Goal: Information Seeking & Learning: Learn about a topic

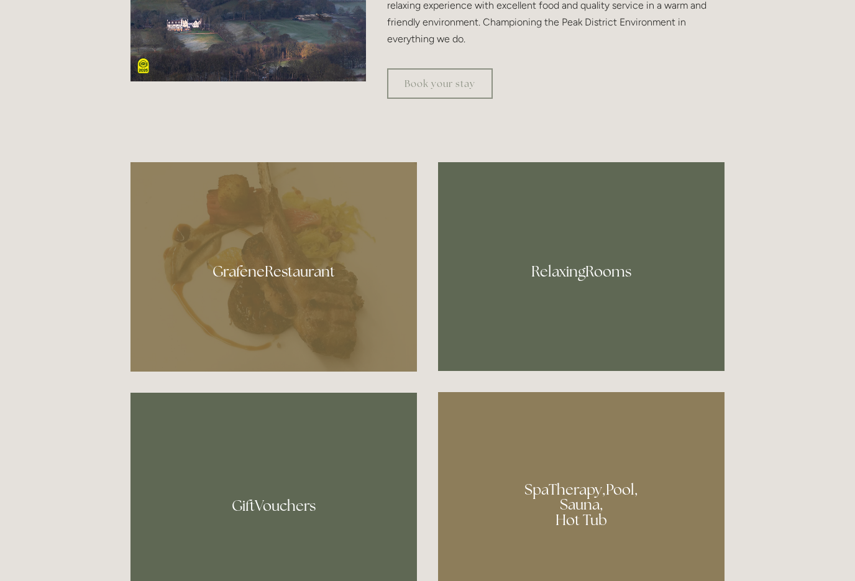
scroll to position [707, 0]
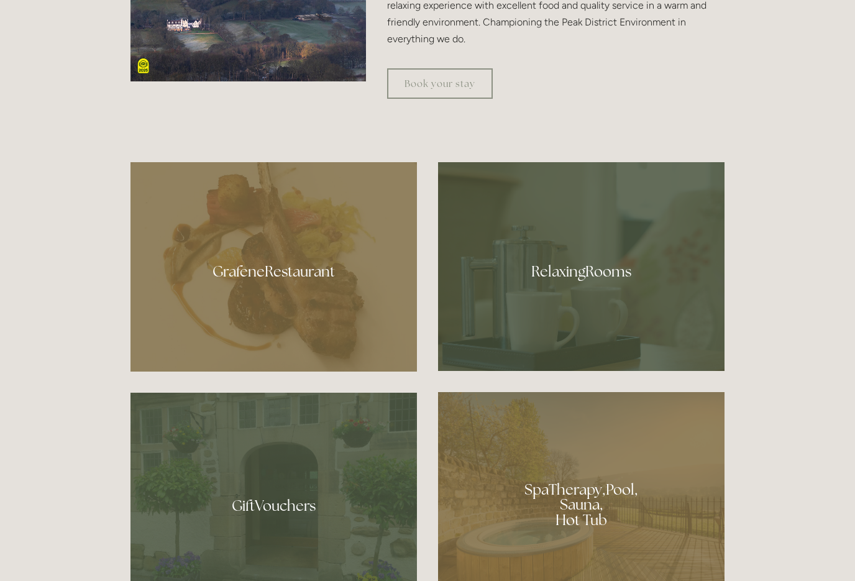
click at [532, 334] on div at bounding box center [581, 266] width 286 height 209
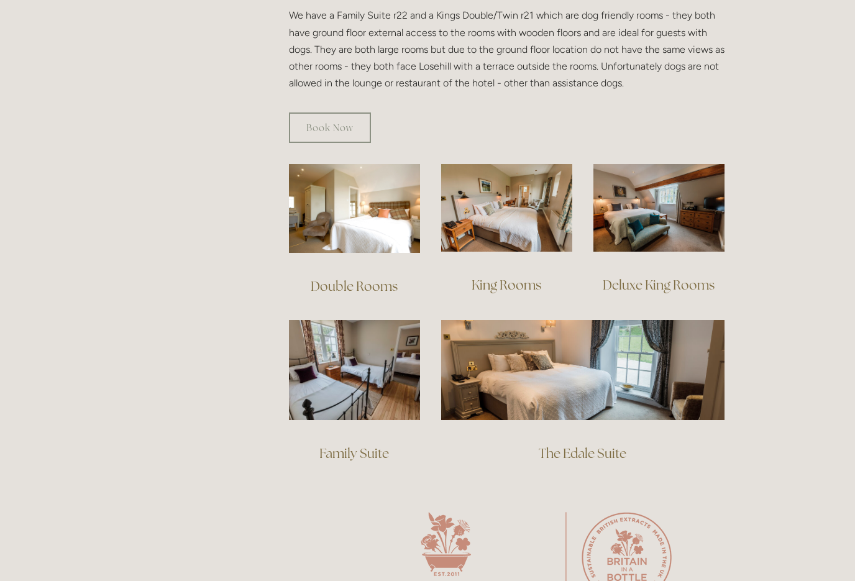
scroll to position [749, 0]
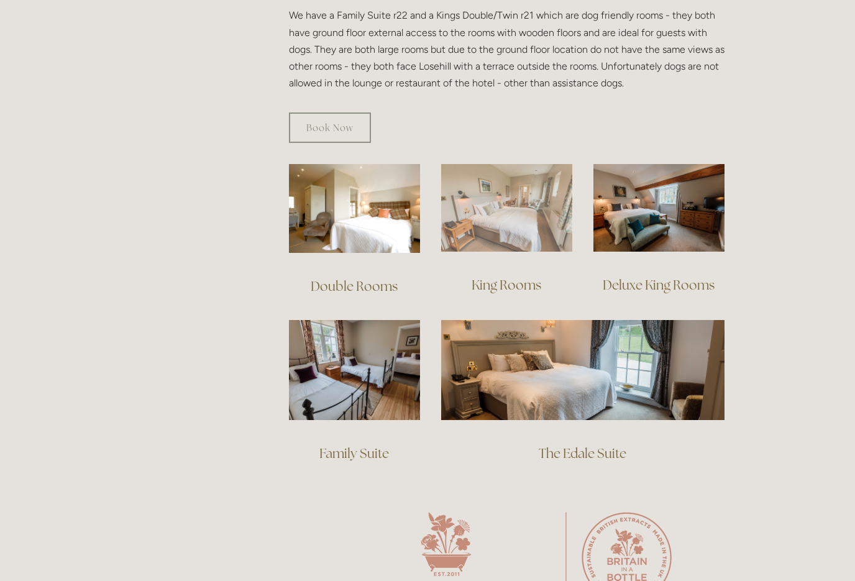
click at [505, 196] on img at bounding box center [506, 208] width 131 height 88
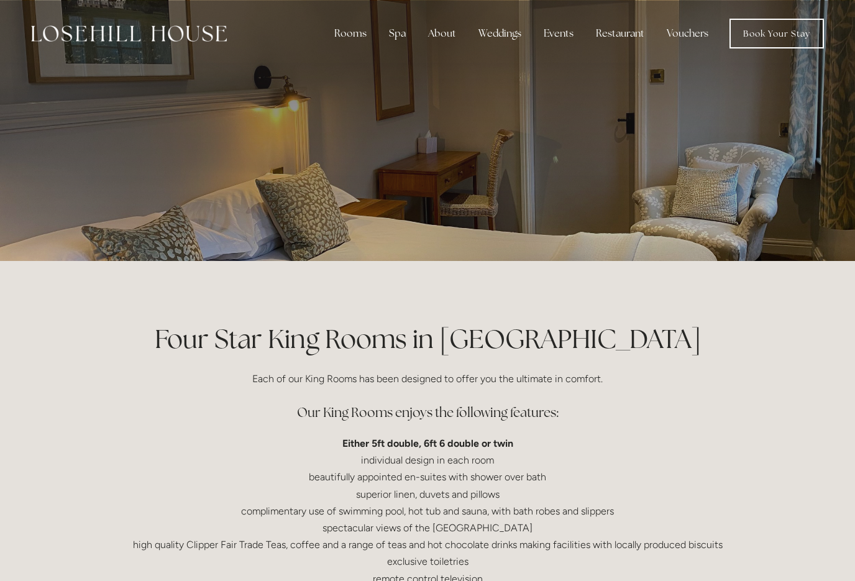
click at [61, 212] on div at bounding box center [427, 130] width 855 height 261
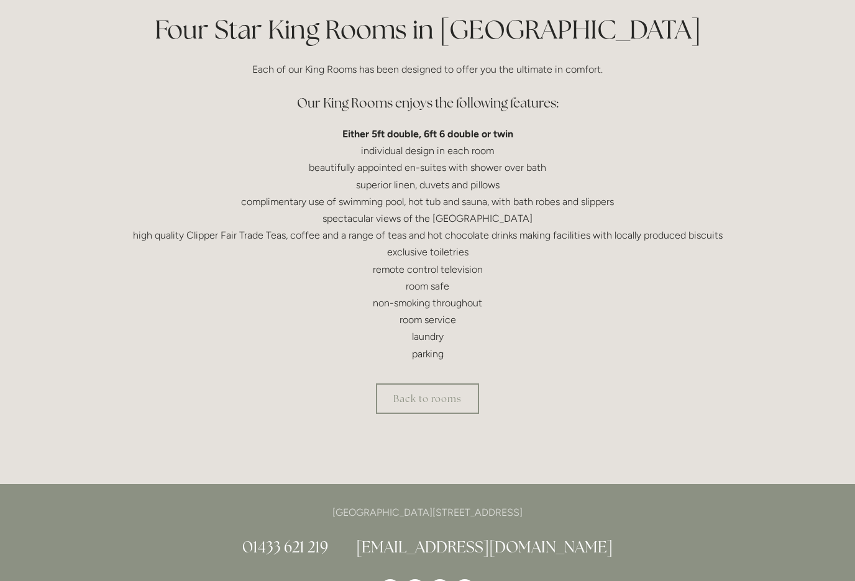
scroll to position [411, 0]
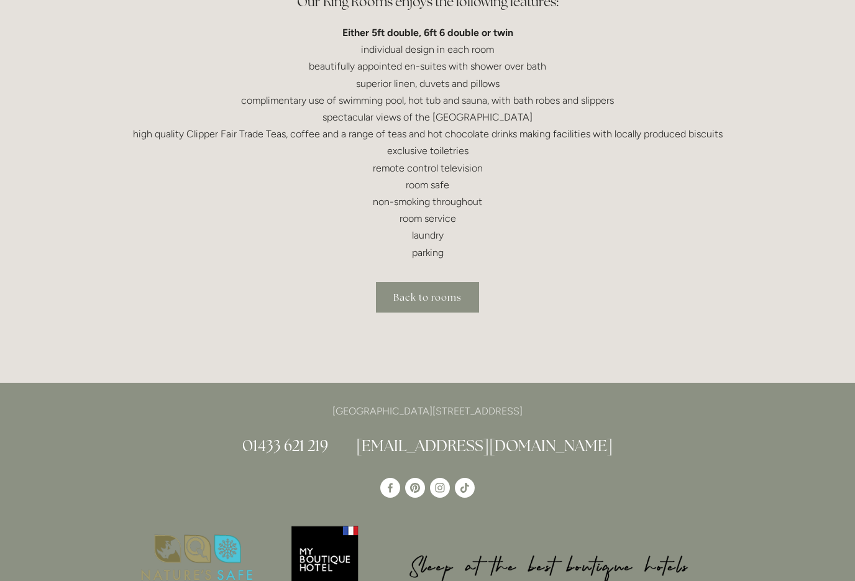
click at [414, 295] on link "Back to rooms" at bounding box center [427, 297] width 103 height 30
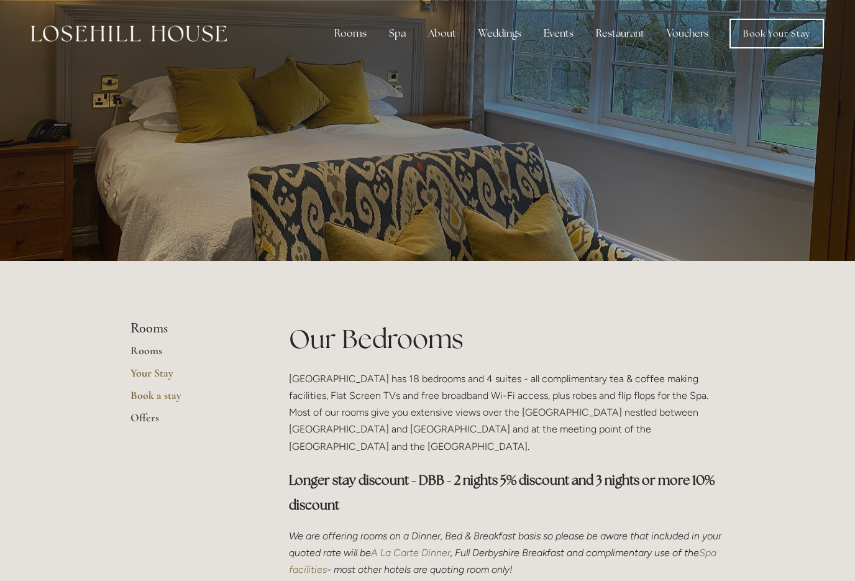
click at [141, 418] on link "Offers" at bounding box center [189, 422] width 119 height 22
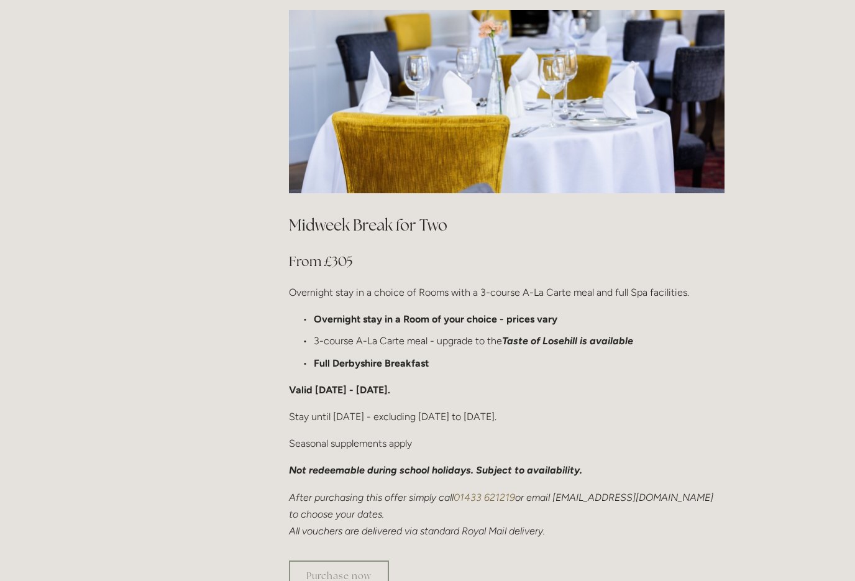
scroll to position [626, 0]
click at [299, 560] on link "Purchase now" at bounding box center [339, 575] width 100 height 30
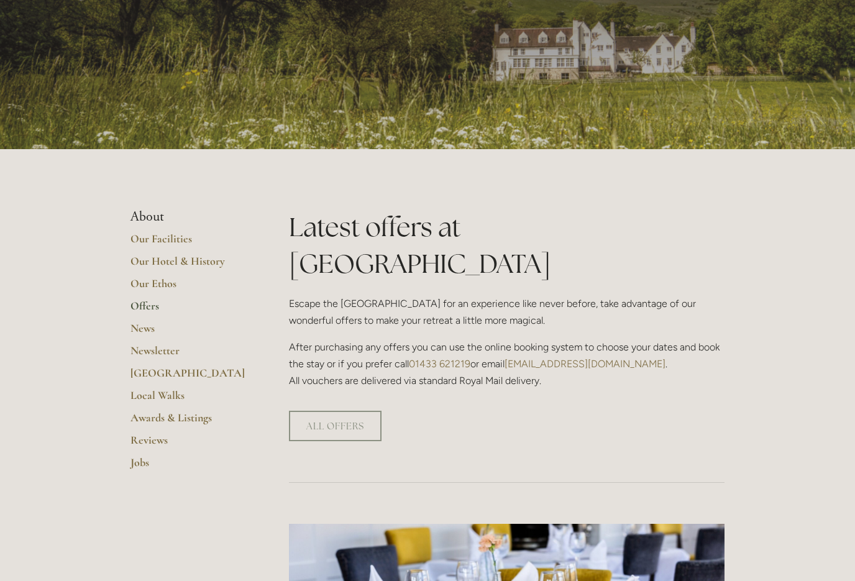
scroll to position [112, 0]
click at [143, 246] on link "Our Facilities" at bounding box center [189, 243] width 119 height 22
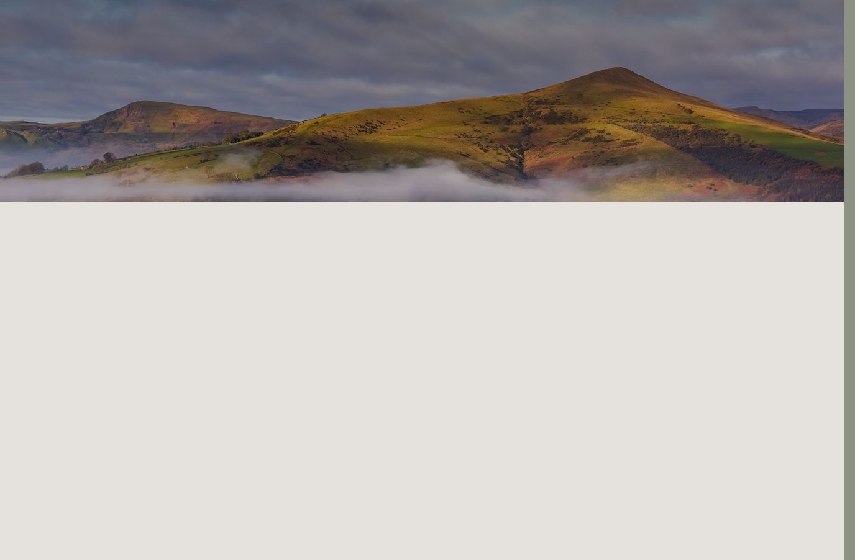
scroll to position [0, 11]
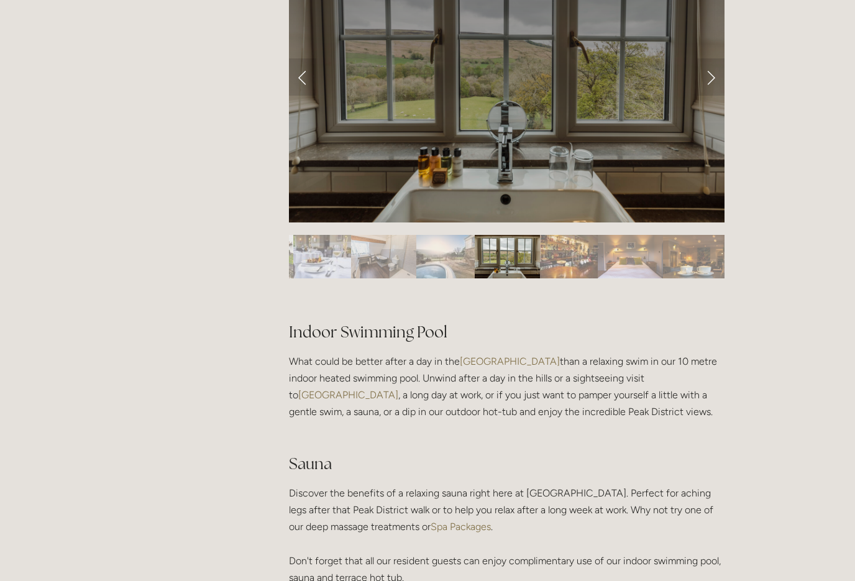
scroll to position [627, 0]
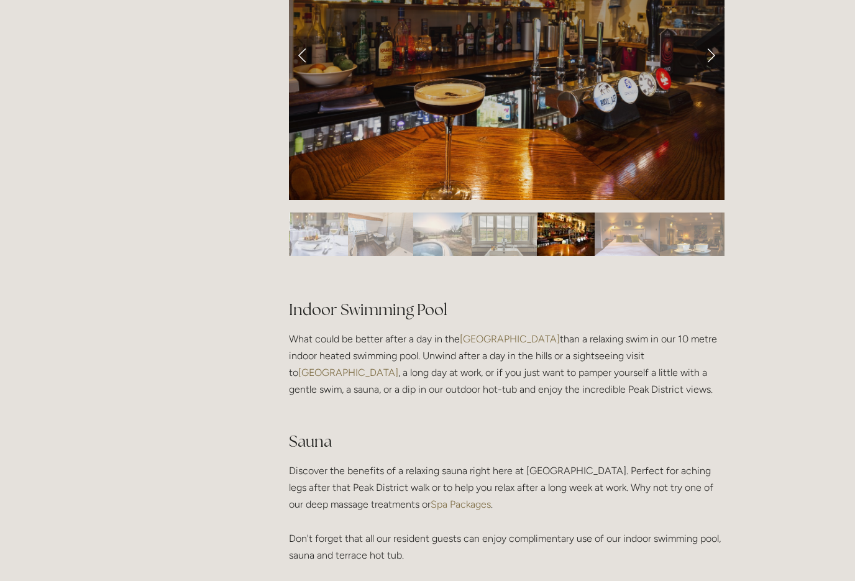
click at [320, 364] on p "What could be better after a day in the [GEOGRAPHIC_DATA] than a relaxing swim …" at bounding box center [507, 373] width 436 height 85
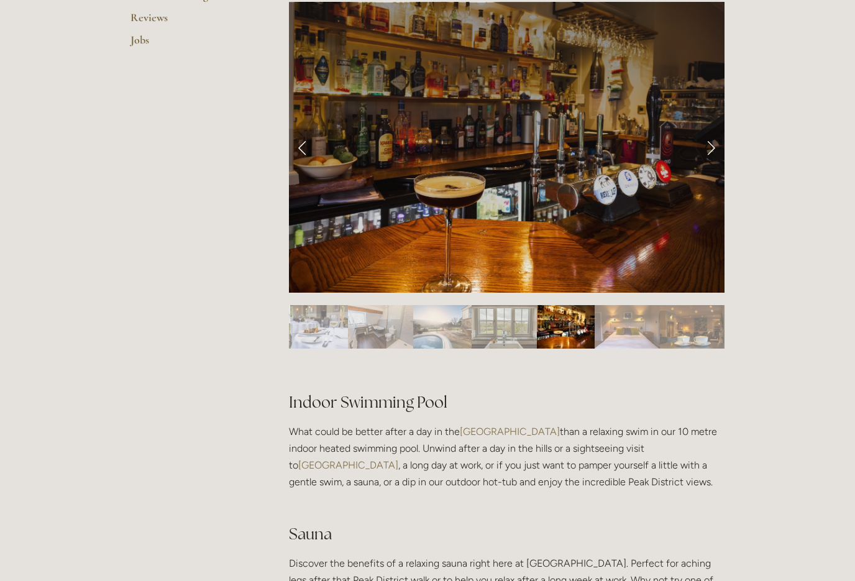
scroll to position [531, 0]
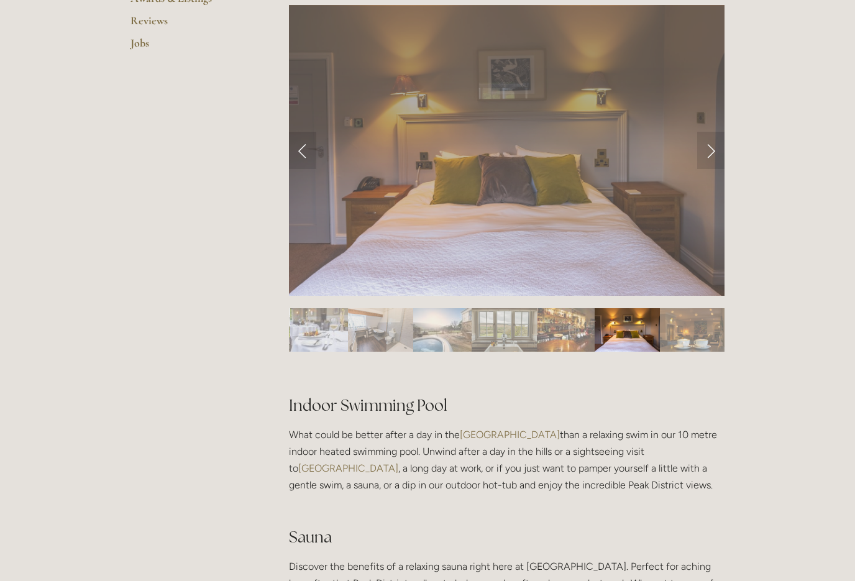
click at [338, 332] on img "Slide 6" at bounding box center [319, 329] width 58 height 43
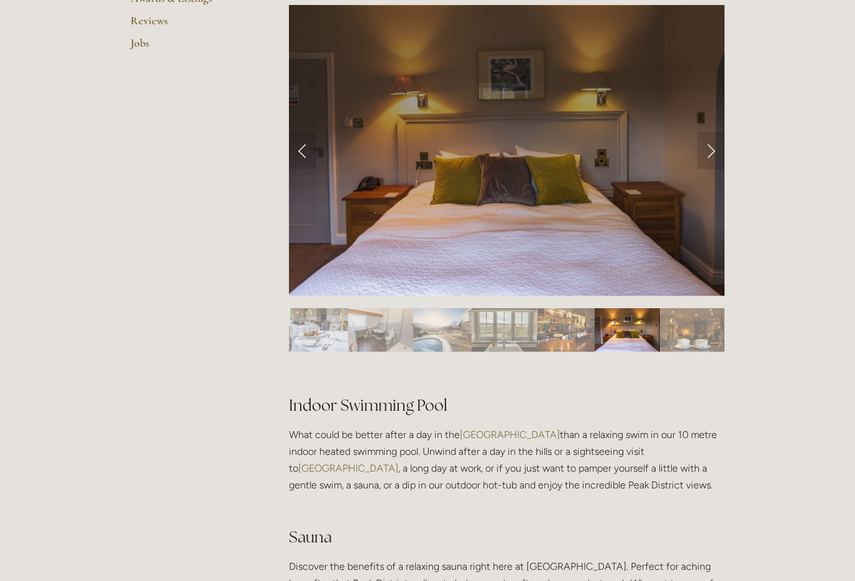
click at [432, 337] on img "Slide 8" at bounding box center [442, 329] width 58 height 43
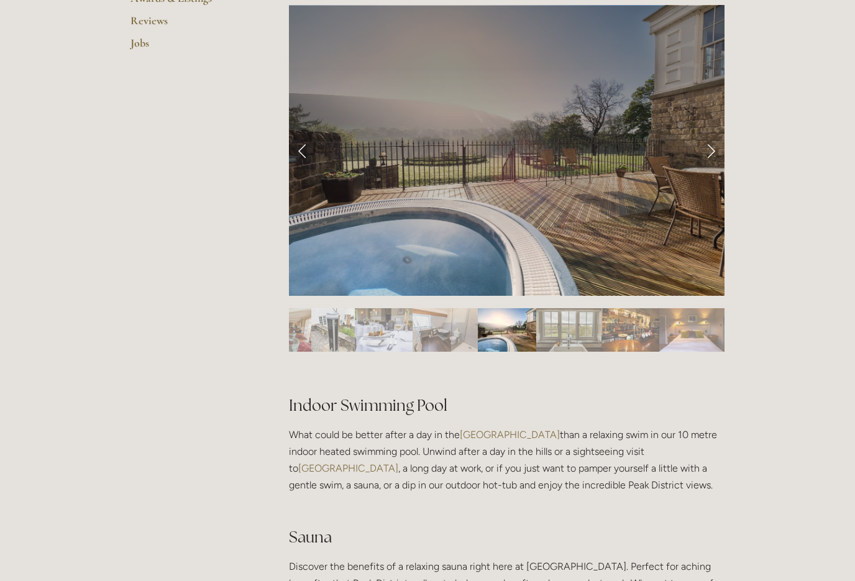
click at [506, 336] on img "Slide 8" at bounding box center [507, 329] width 58 height 43
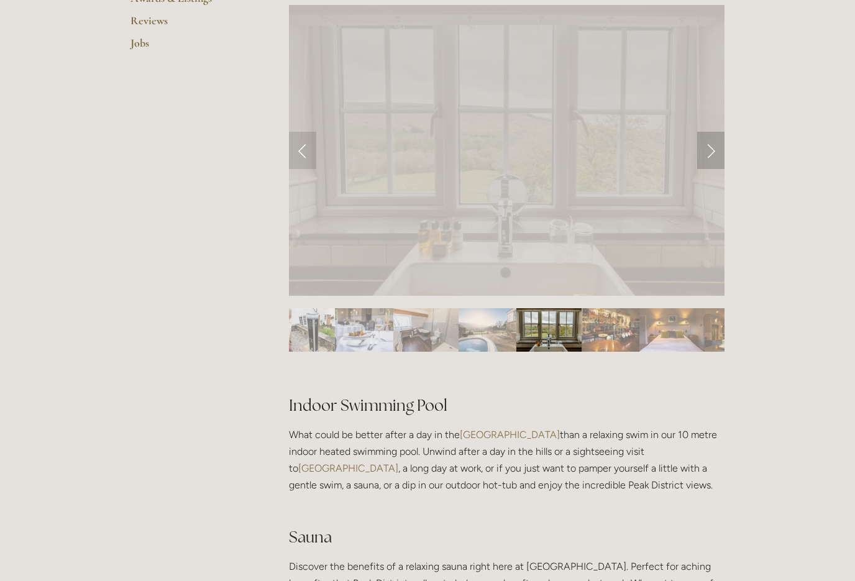
click at [698, 153] on link "Next Slide" at bounding box center [710, 150] width 27 height 37
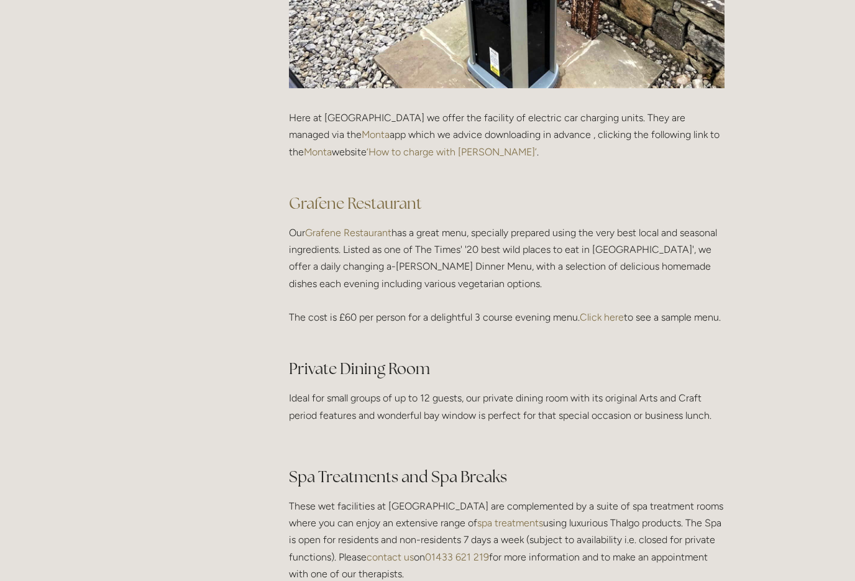
scroll to position [1711, 0]
click at [610, 316] on link "Click here" at bounding box center [602, 317] width 44 height 12
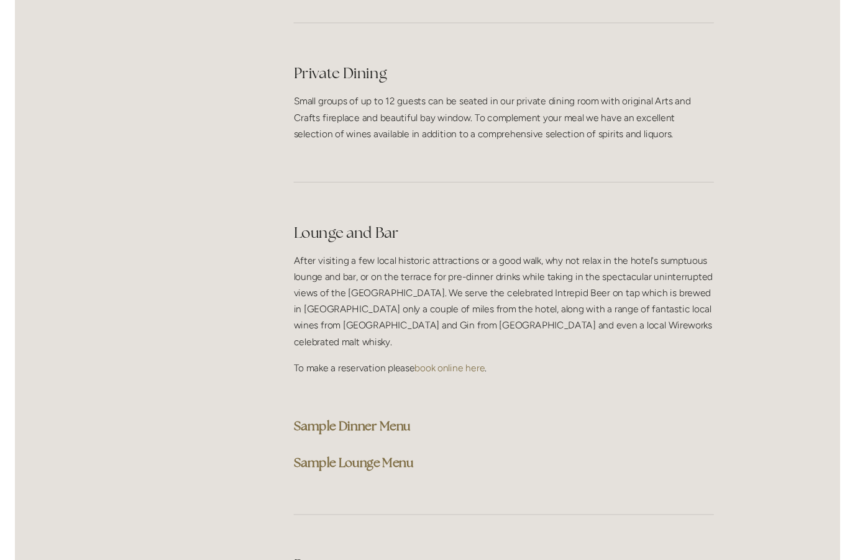
scroll to position [2943, 0]
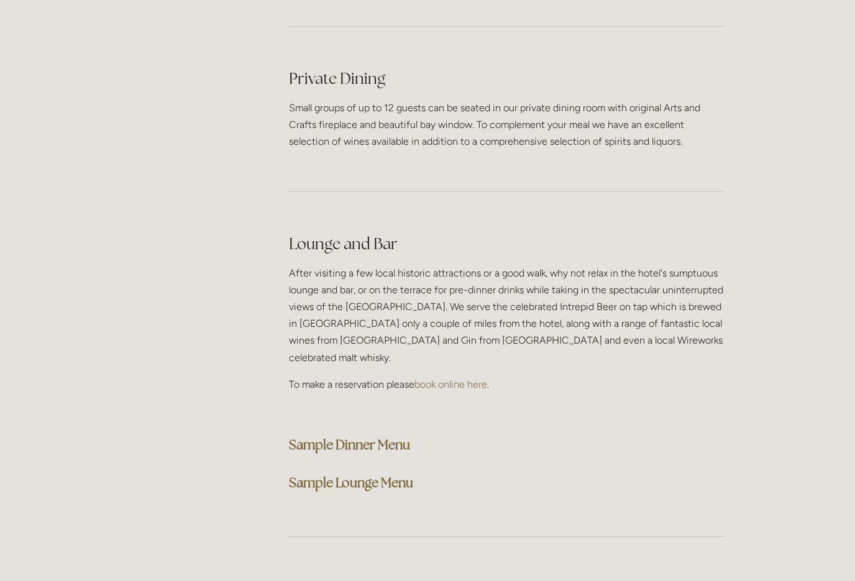
click at [319, 436] on strong "Sample Dinner Menu" at bounding box center [349, 444] width 121 height 17
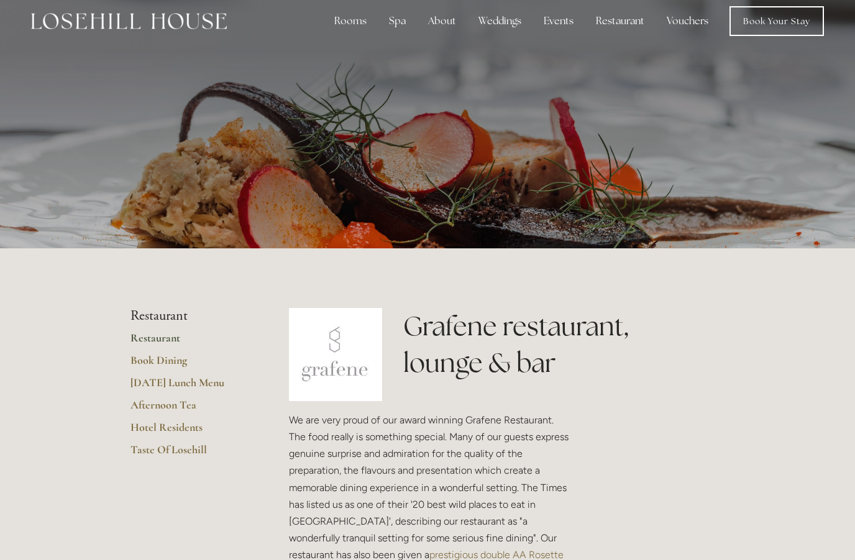
scroll to position [0, 0]
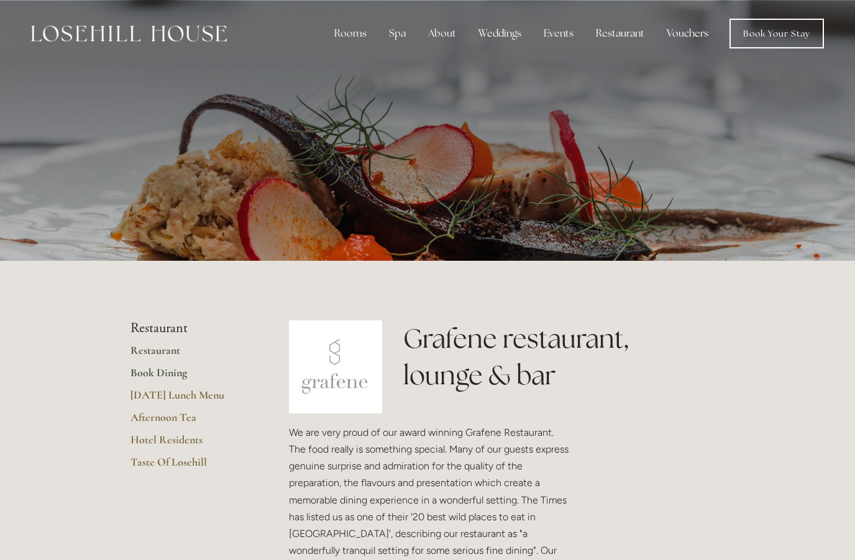
click at [147, 384] on link "Book Dining" at bounding box center [189, 377] width 119 height 22
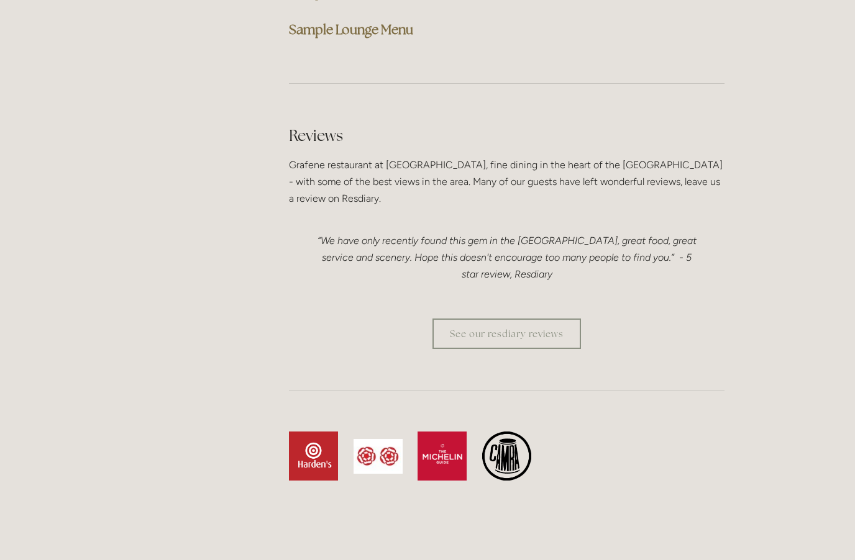
scroll to position [3396, 0]
click at [374, 440] on img at bounding box center [378, 457] width 49 height 35
click at [449, 432] on img at bounding box center [442, 456] width 49 height 49
click at [440, 432] on img at bounding box center [442, 456] width 49 height 49
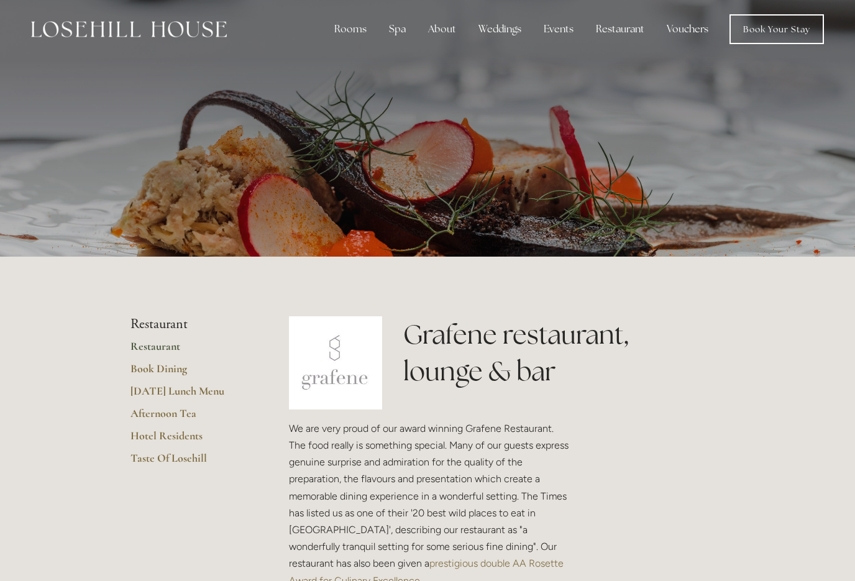
scroll to position [0, 0]
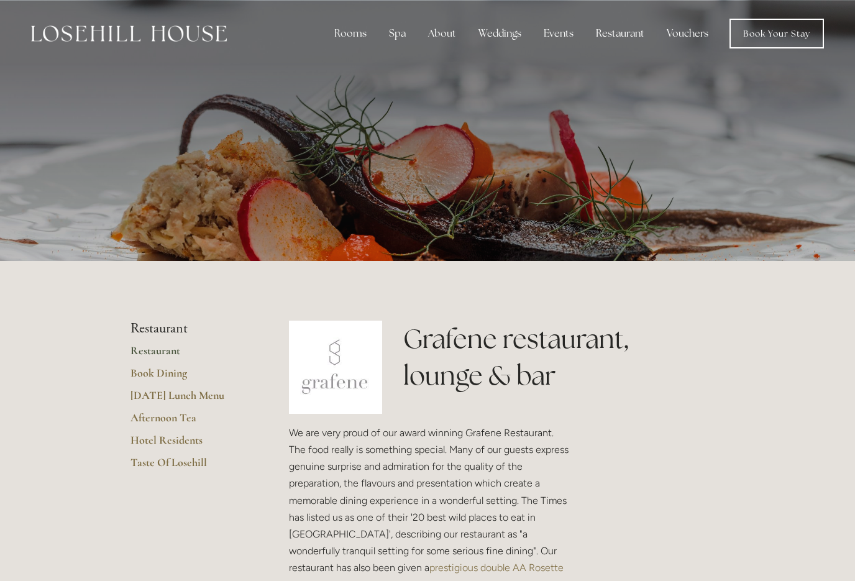
click at [75, 41] on img at bounding box center [129, 33] width 196 height 16
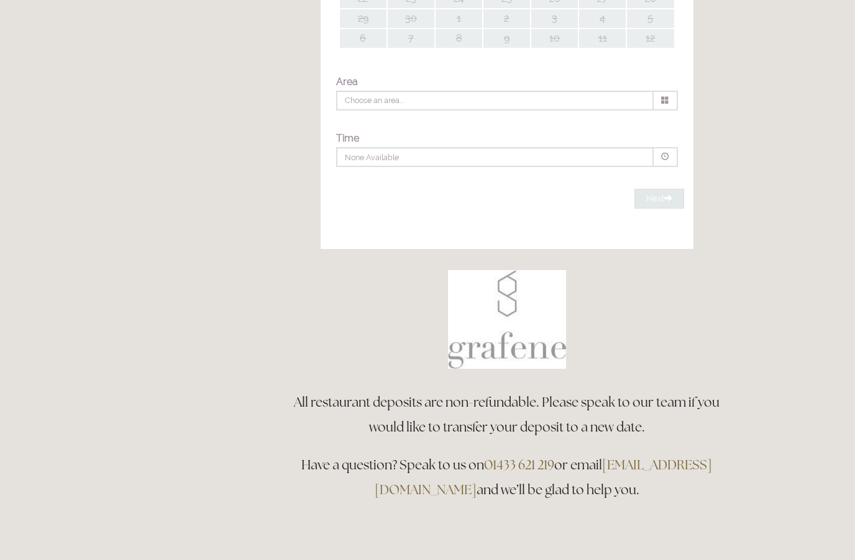
type input "Any Area"
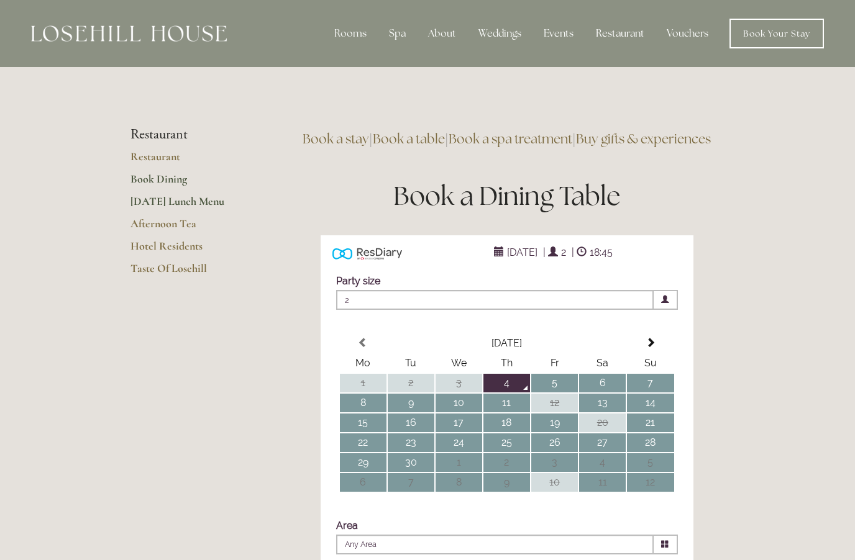
click at [139, 206] on link "[DATE] Lunch Menu" at bounding box center [189, 205] width 119 height 22
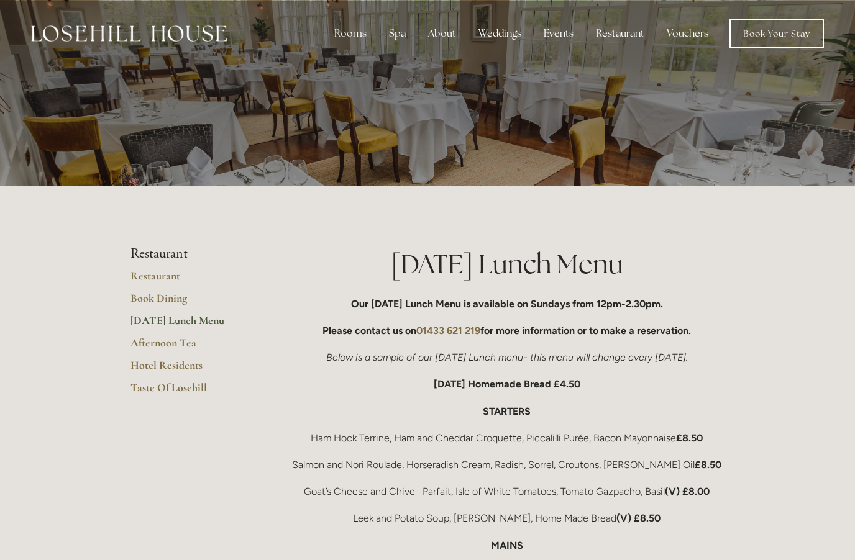
click at [138, 29] on img at bounding box center [129, 33] width 196 height 16
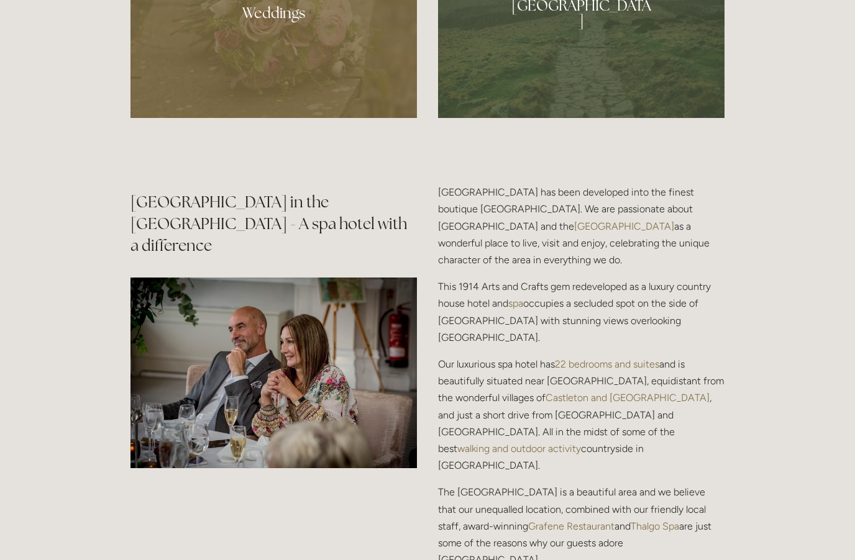
scroll to position [1111, 0]
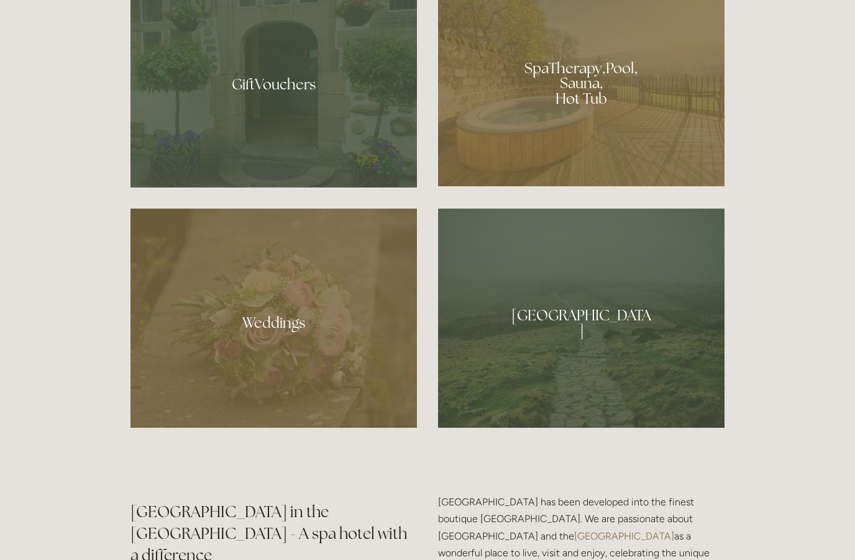
click at [511, 388] on div at bounding box center [581, 318] width 286 height 219
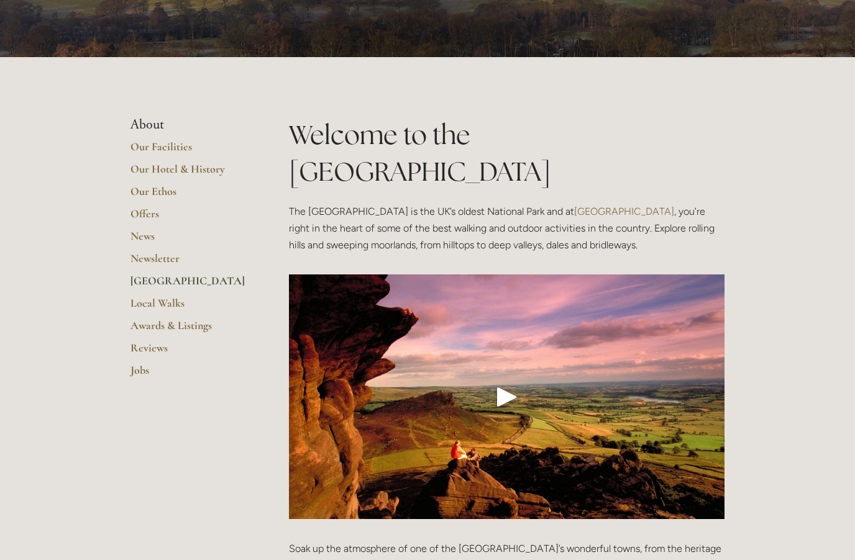
scroll to position [129, 0]
click at [154, 301] on link "Local Walks" at bounding box center [189, 307] width 119 height 22
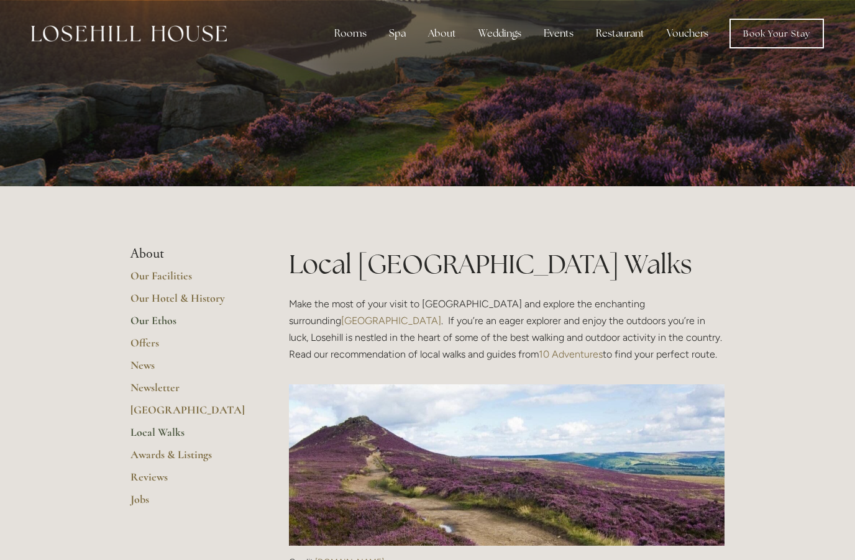
click at [137, 323] on link "Our Ethos" at bounding box center [189, 325] width 119 height 22
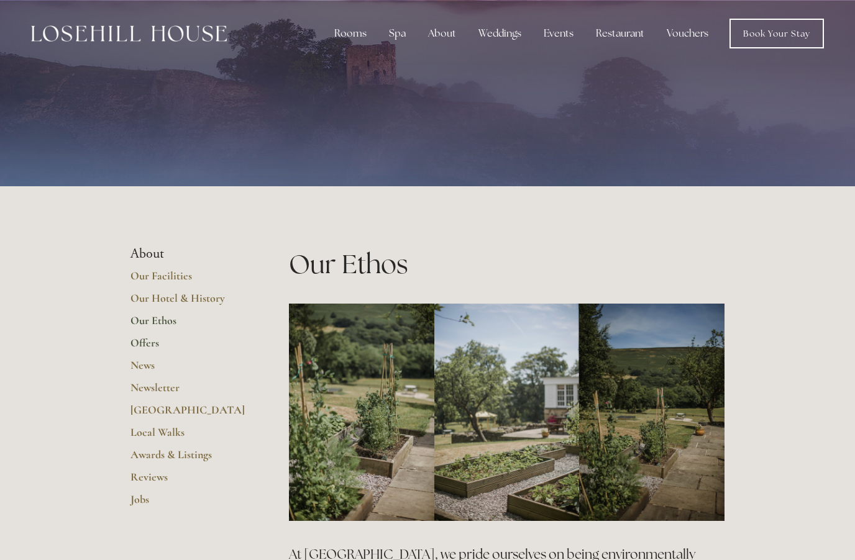
click at [139, 345] on link "Offers" at bounding box center [189, 347] width 119 height 22
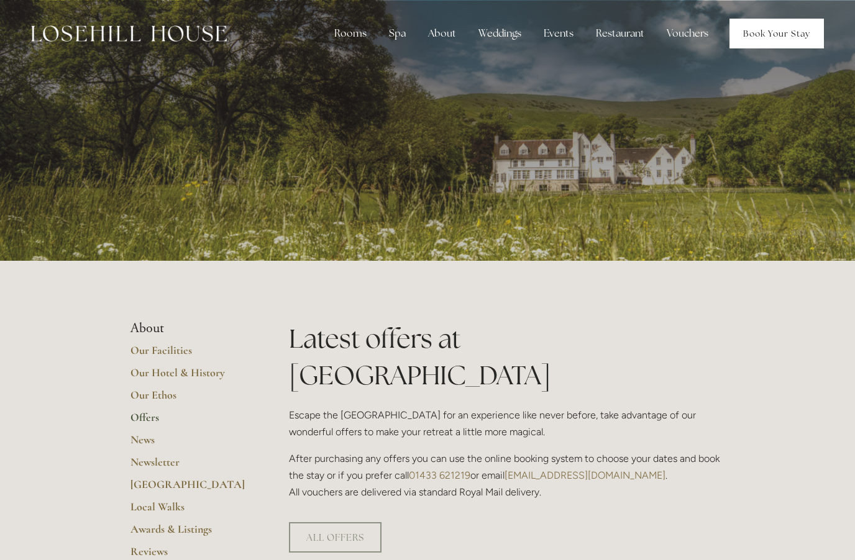
click at [777, 42] on link "Book Your Stay" at bounding box center [776, 34] width 94 height 30
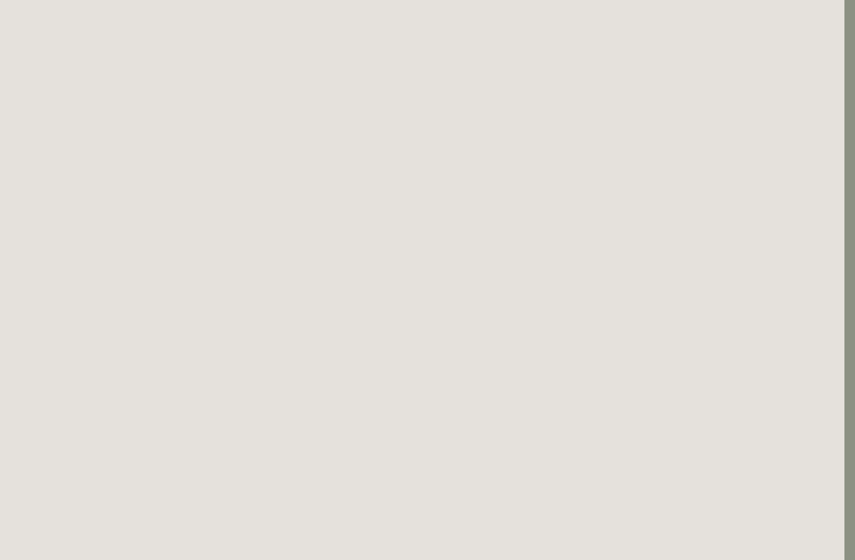
scroll to position [127, 11]
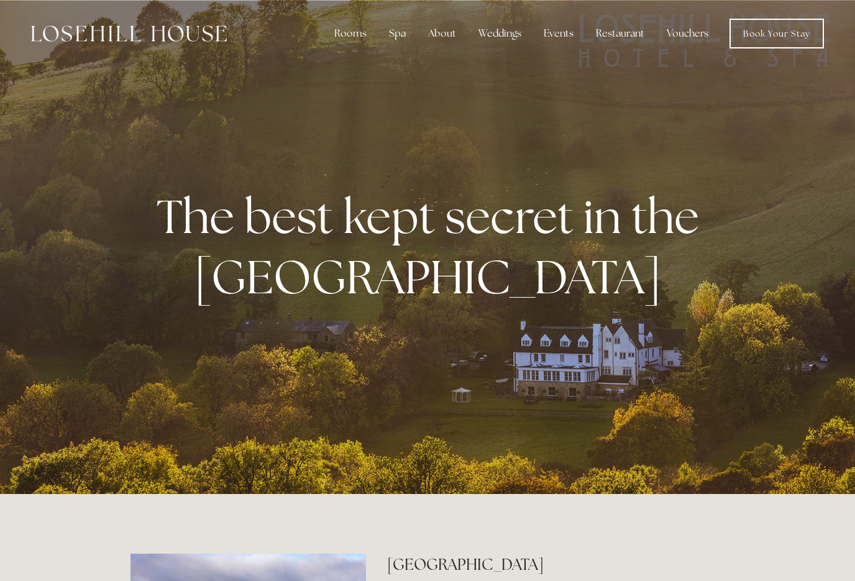
click at [442, 37] on div "About" at bounding box center [442, 33] width 48 height 25
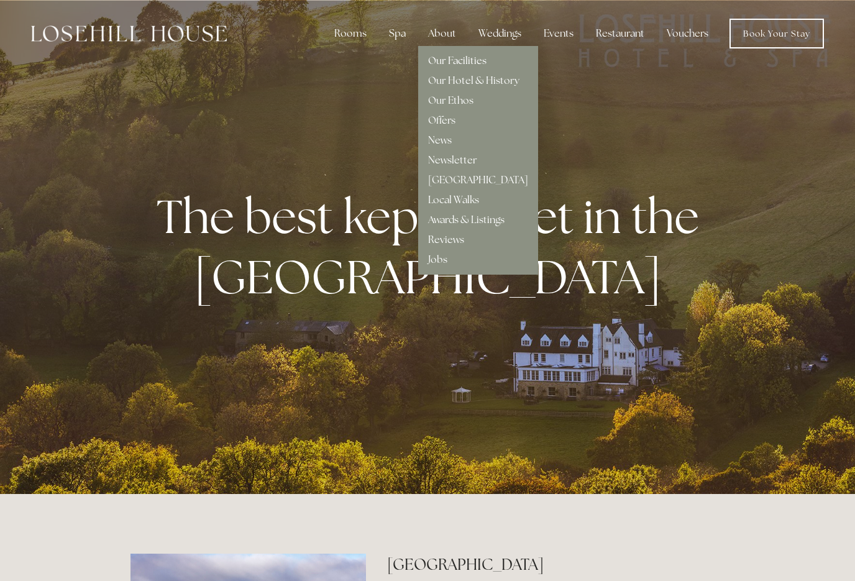
click at [436, 63] on link "Our Facilities" at bounding box center [457, 60] width 58 height 13
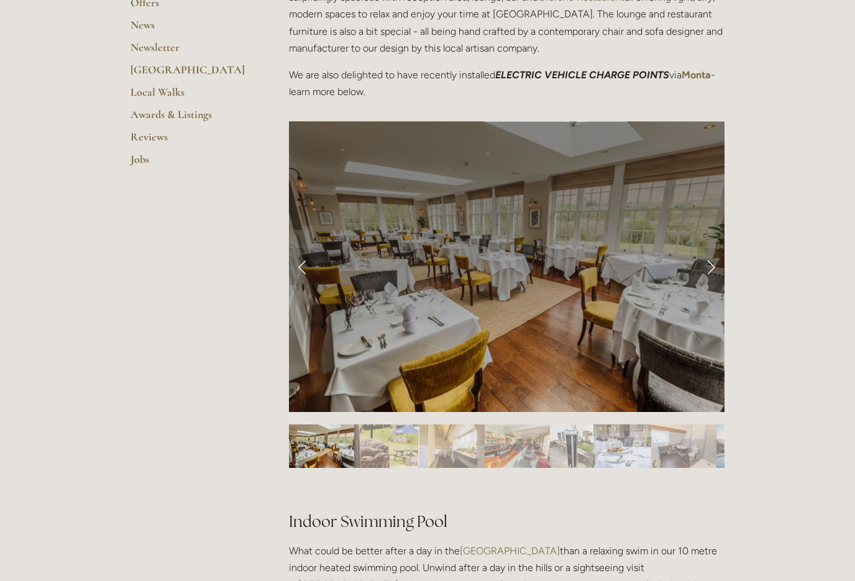
scroll to position [414, 0]
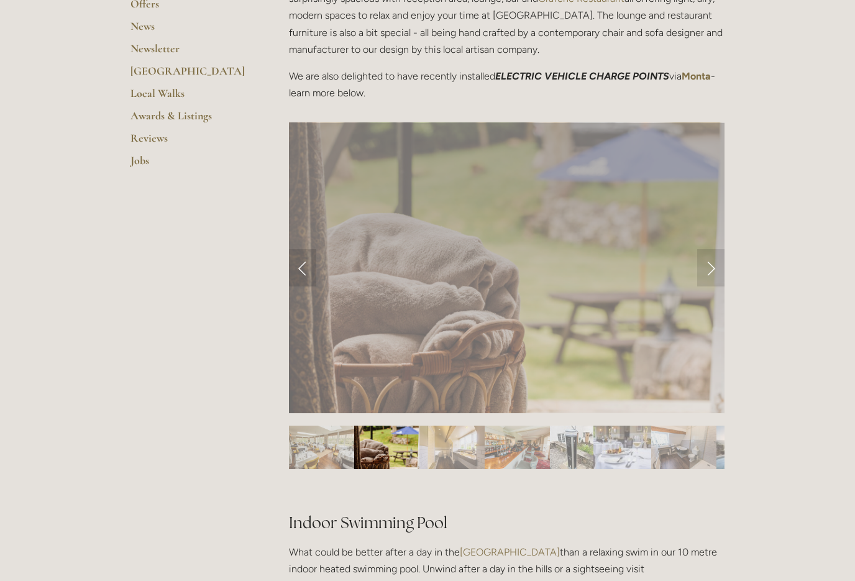
click at [394, 451] on img "Slide 2" at bounding box center [386, 447] width 65 height 43
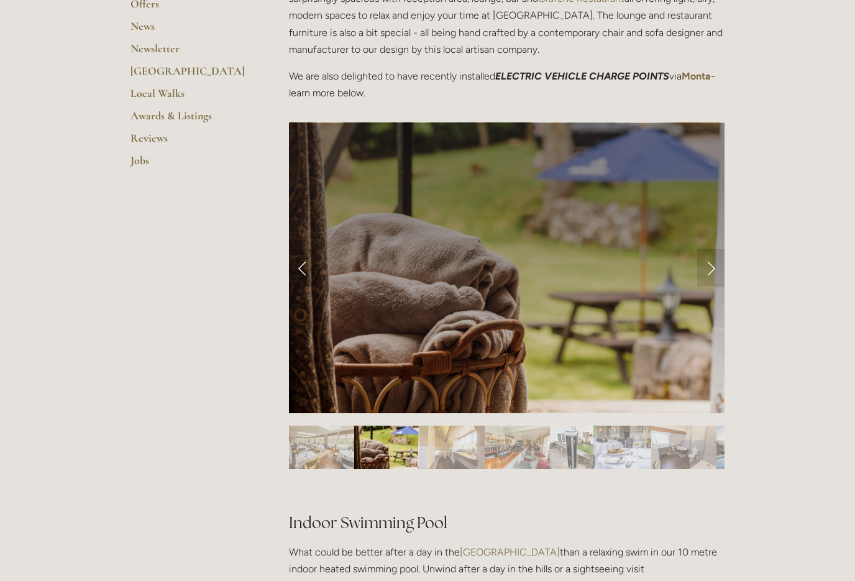
click at [451, 444] on img "Slide 3" at bounding box center [451, 447] width 65 height 43
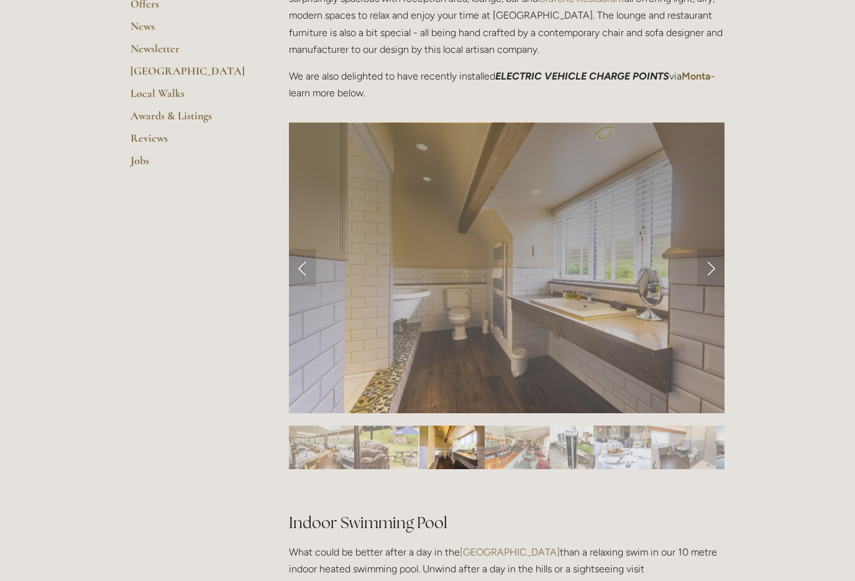
click at [500, 443] on img "Slide 4" at bounding box center [517, 447] width 65 height 43
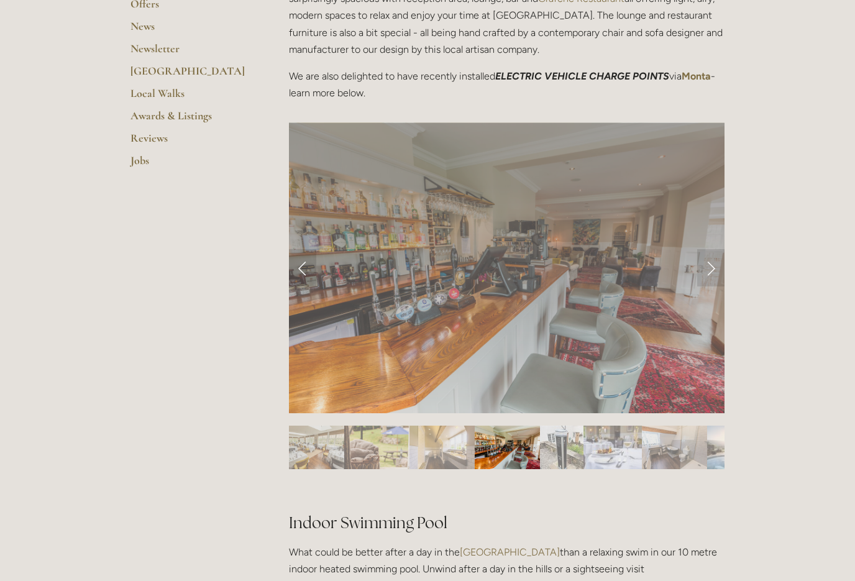
click at [555, 444] on img "Slide 5" at bounding box center [561, 447] width 43 height 43
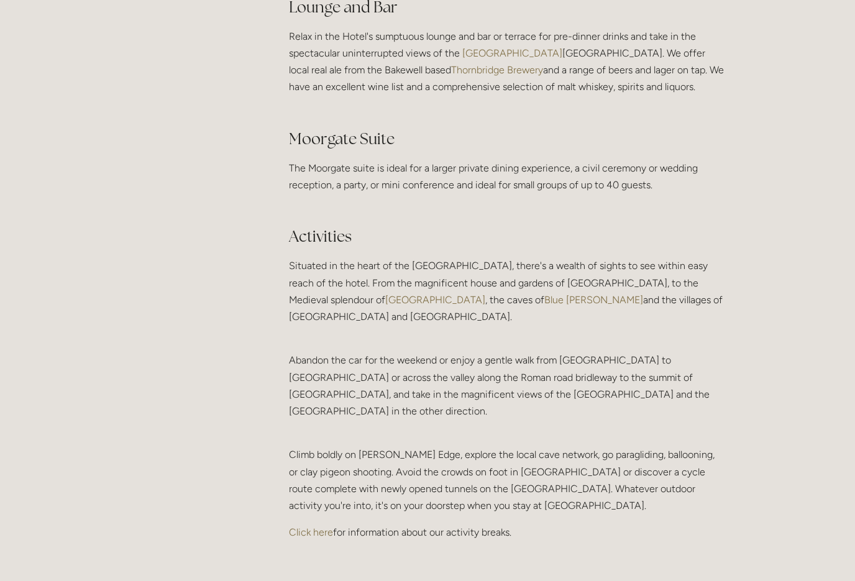
scroll to position [2365, 0]
click at [301, 525] on link "Click here" at bounding box center [311, 531] width 44 height 12
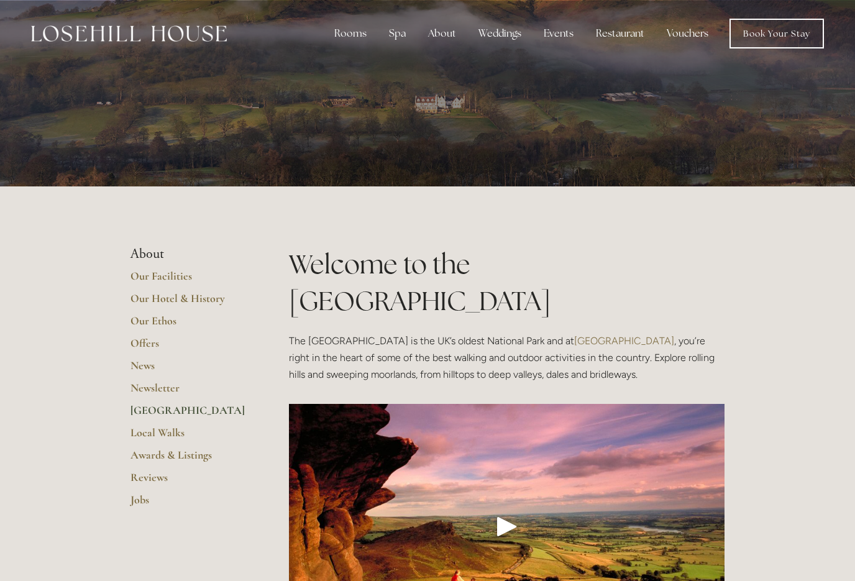
click at [65, 37] on img at bounding box center [129, 33] width 196 height 16
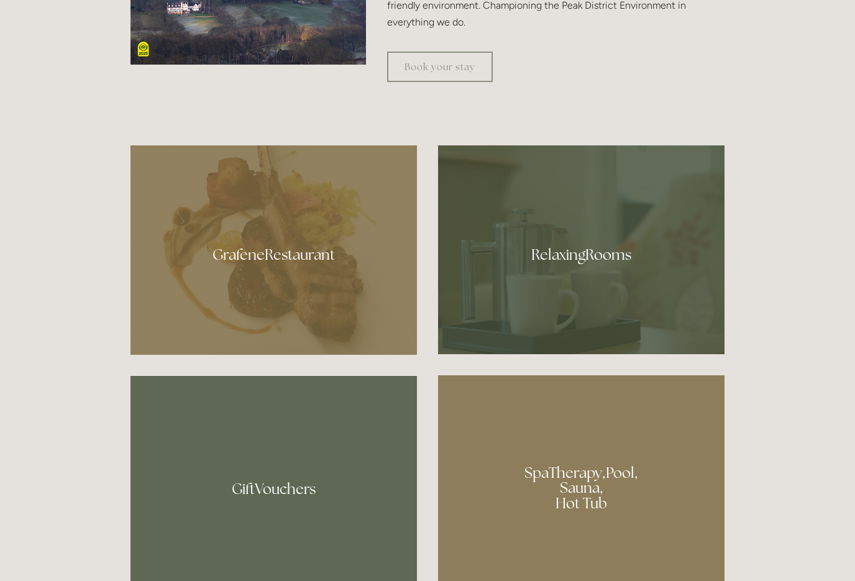
scroll to position [724, 0]
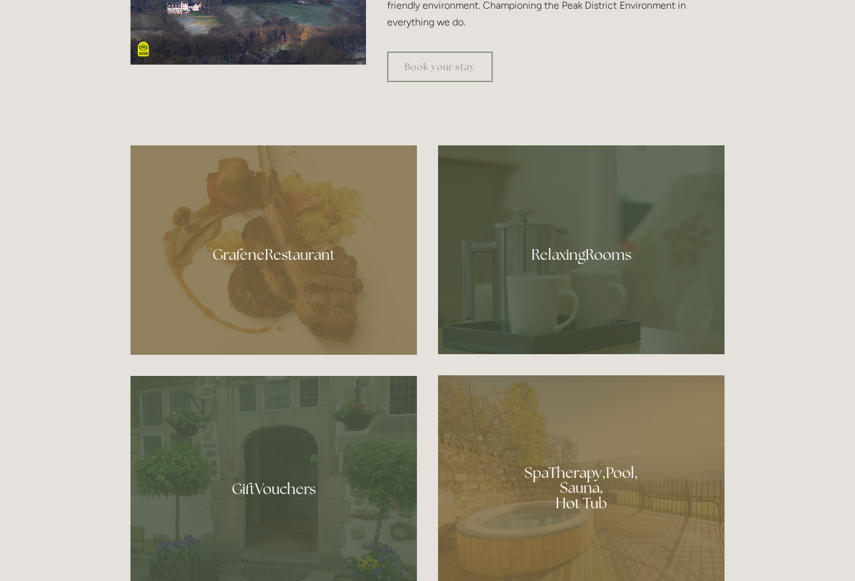
click at [170, 347] on div at bounding box center [273, 249] width 286 height 209
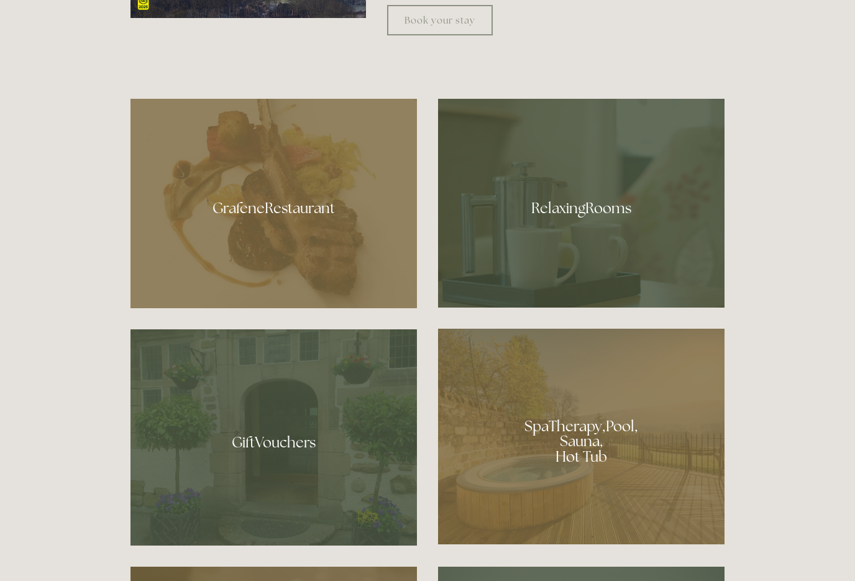
scroll to position [770, 0]
click at [516, 281] on div at bounding box center [581, 203] width 286 height 209
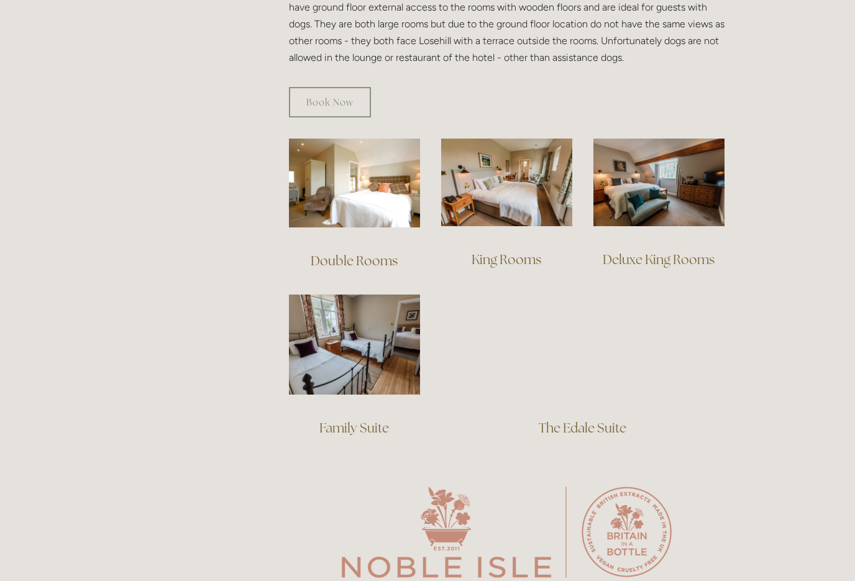
scroll to position [775, 0]
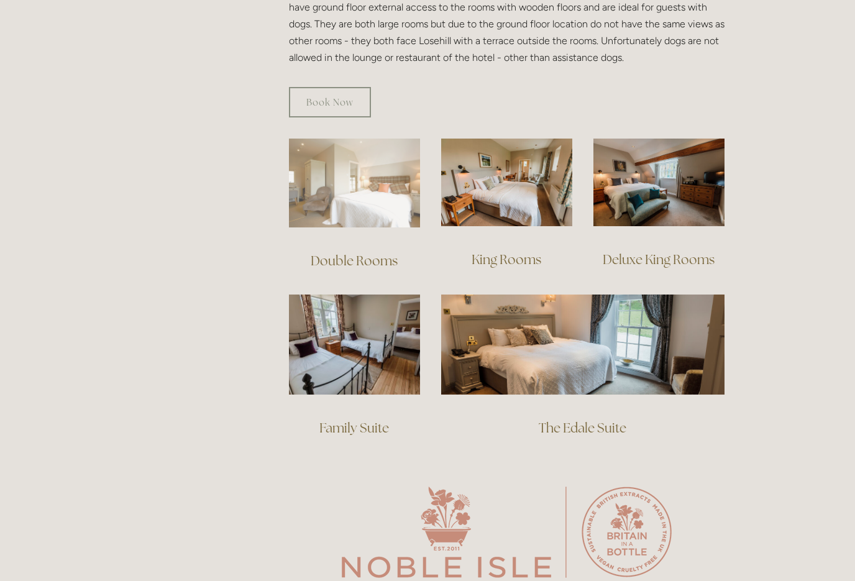
click at [350, 181] on img at bounding box center [354, 183] width 131 height 89
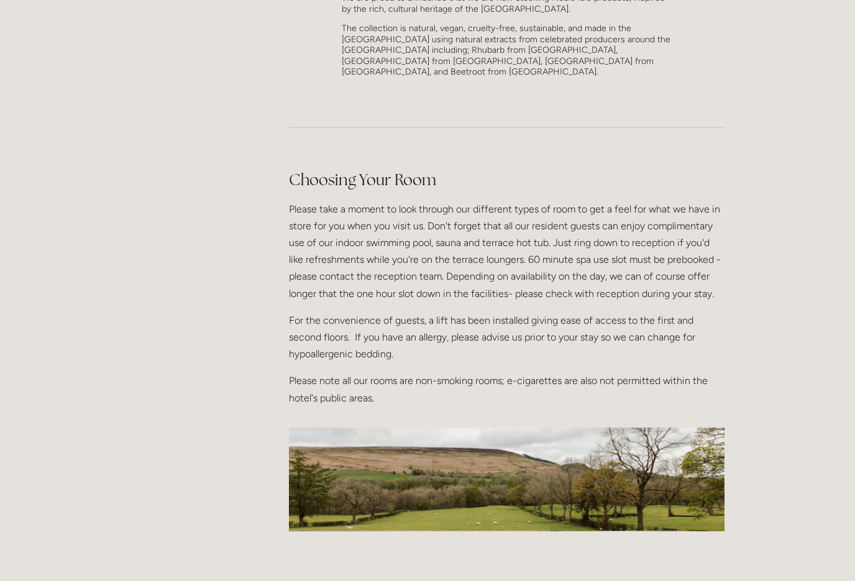
scroll to position [1366, 0]
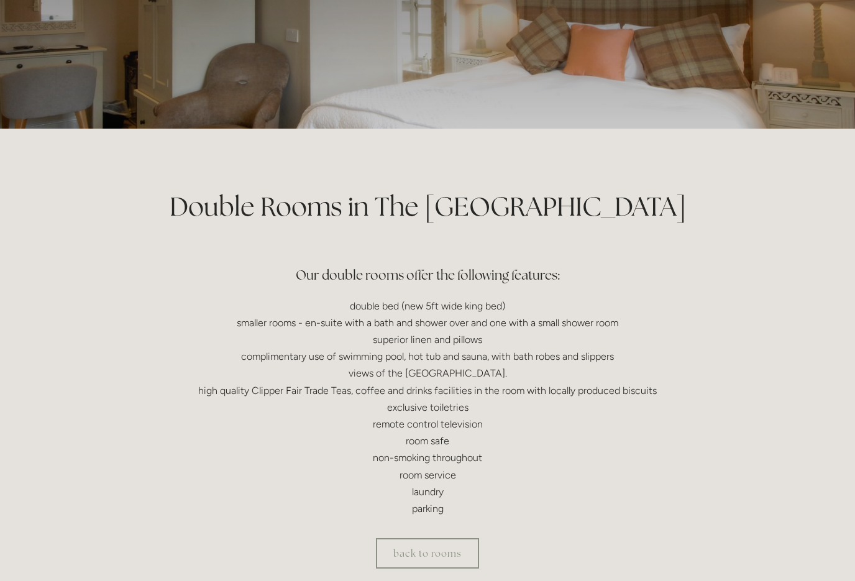
scroll to position [132, 0]
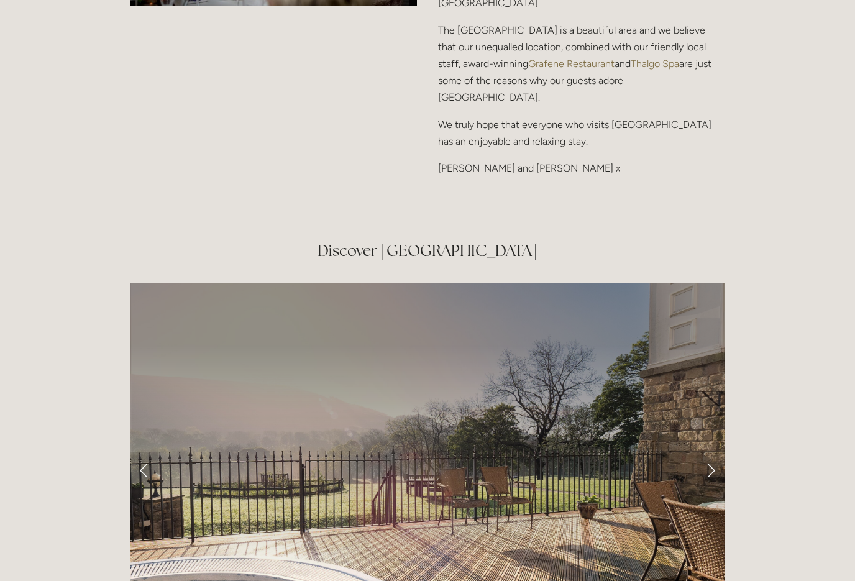
scroll to position [1993, 0]
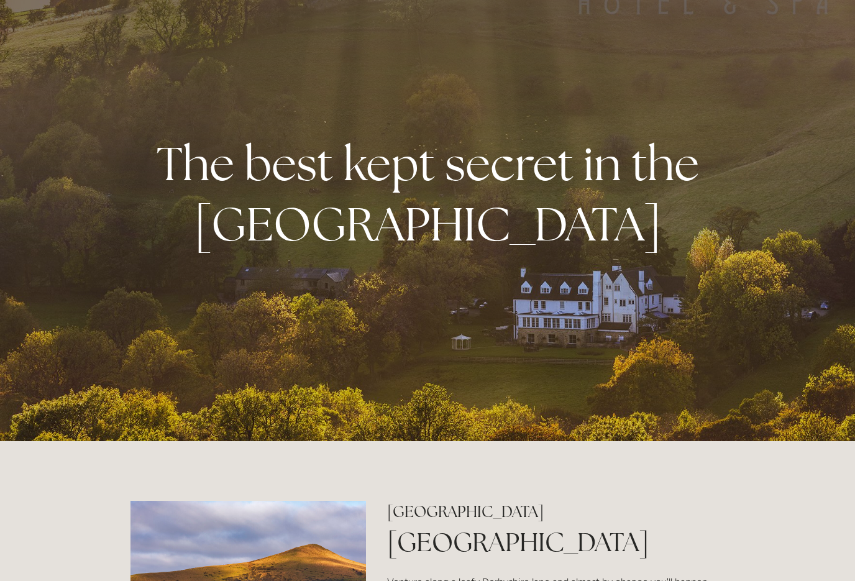
scroll to position [0, 0]
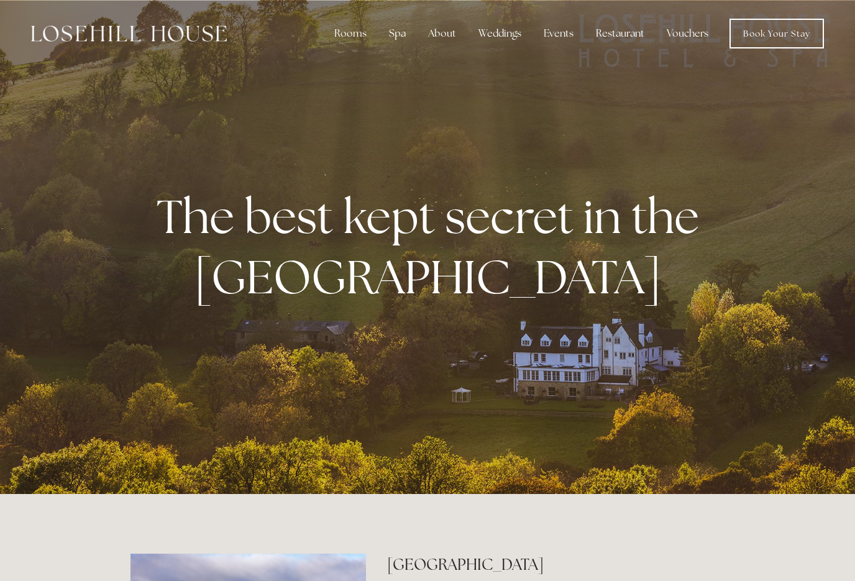
click at [615, 33] on div "Restaurant" at bounding box center [620, 33] width 68 height 25
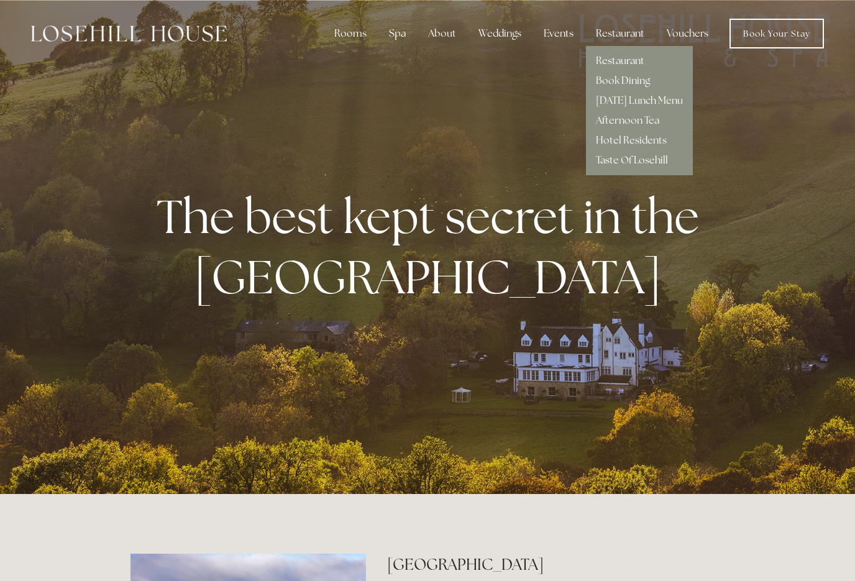
click at [582, 47] on nav "Rooms Rooms Your Stay Book a stay Offers Spa Spa" at bounding box center [525, 34] width 597 height 30
click at [613, 139] on link "Hotel Residents" at bounding box center [631, 140] width 71 height 13
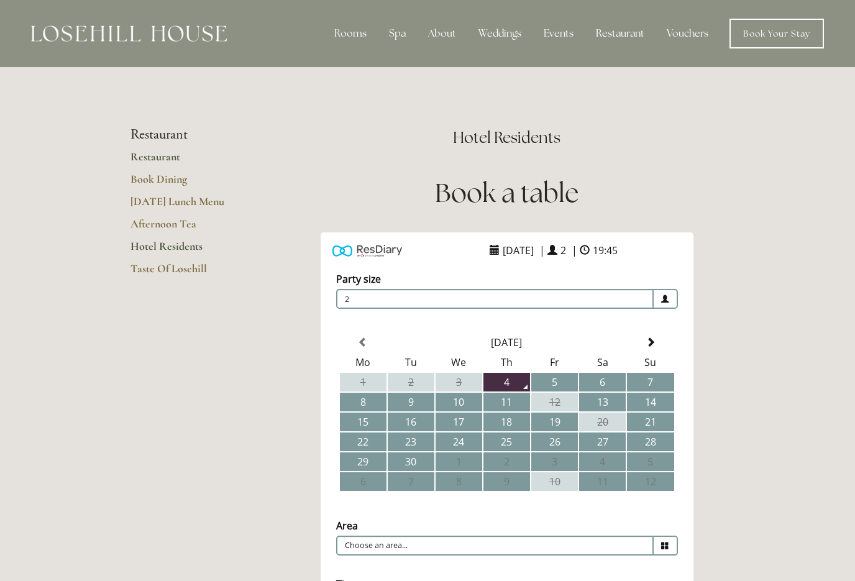
click at [141, 158] on link "Restaurant" at bounding box center [189, 161] width 119 height 22
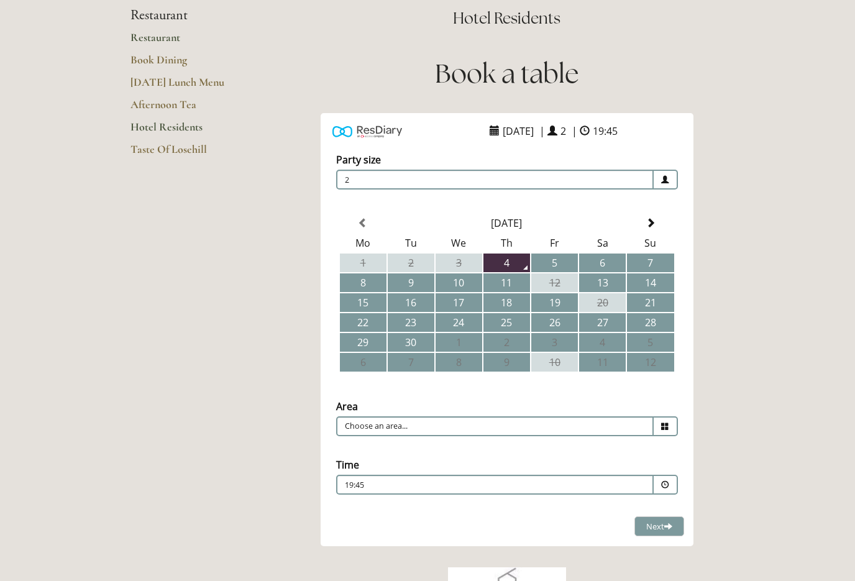
scroll to position [119, 0]
click at [359, 429] on input "Choose an area..." at bounding box center [495, 426] width 318 height 20
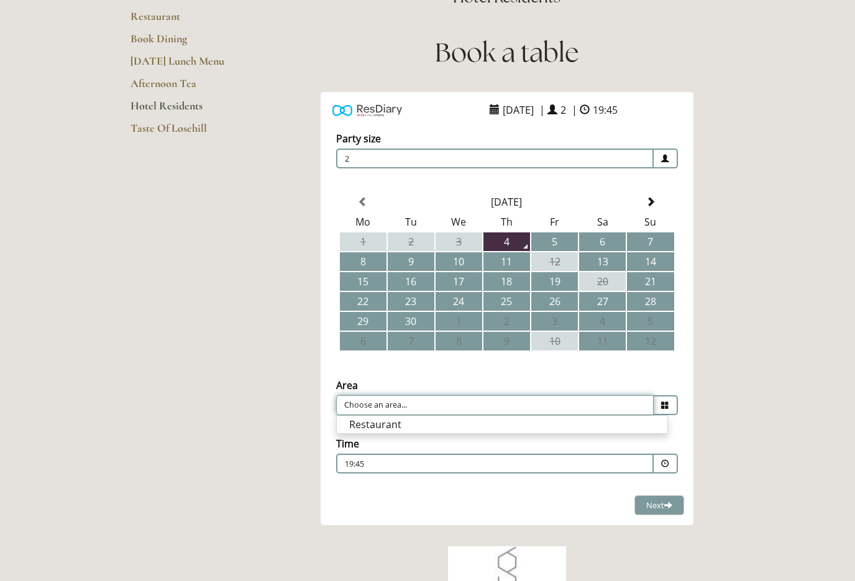
scroll to position [0, 0]
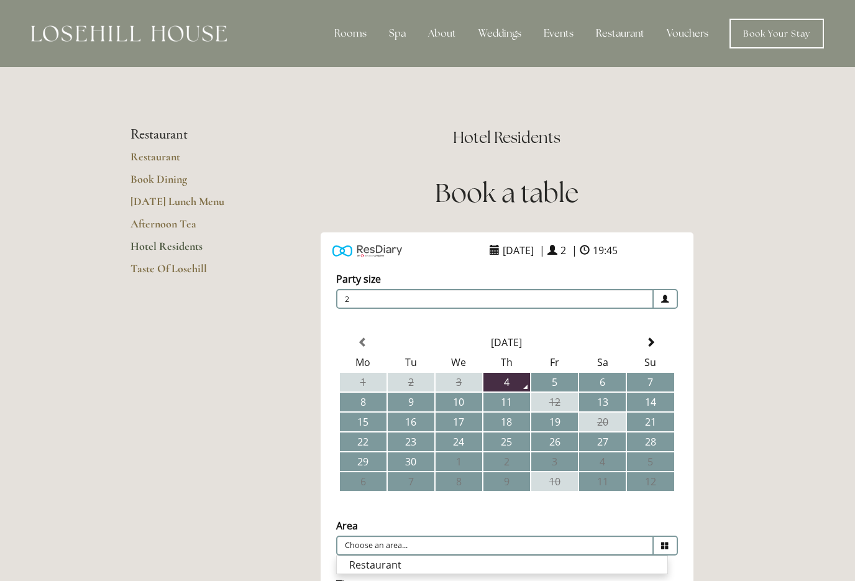
click at [167, 457] on main "Restaurant Restaurant Book Dining Sunday Lunch Menu Afternoon Tea Hotel Residen…" at bounding box center [428, 496] width 634 height 859
click at [152, 272] on link "Taste Of Losehill" at bounding box center [189, 273] width 119 height 22
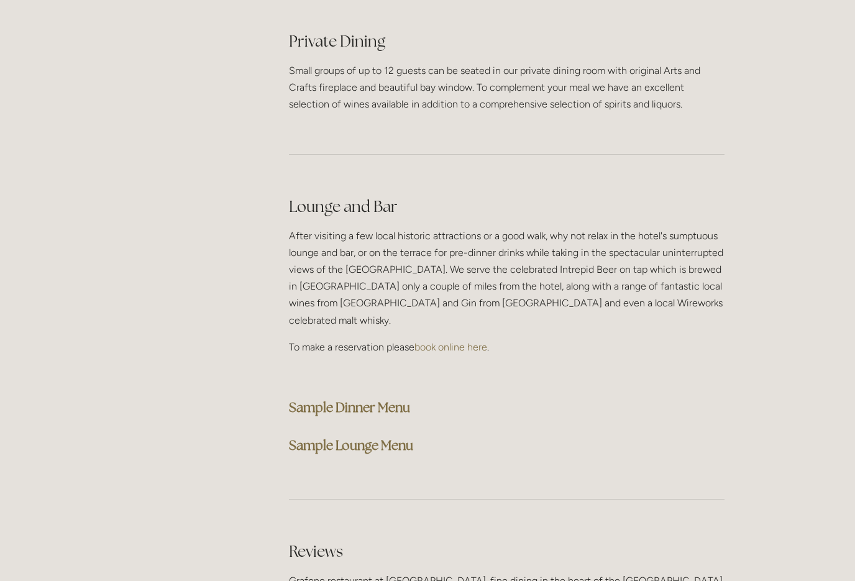
scroll to position [2981, 0]
click at [306, 399] on strong "Sample Dinner Menu" at bounding box center [349, 407] width 121 height 17
click at [298, 437] on strong "Sample Lounge Menu" at bounding box center [351, 445] width 124 height 17
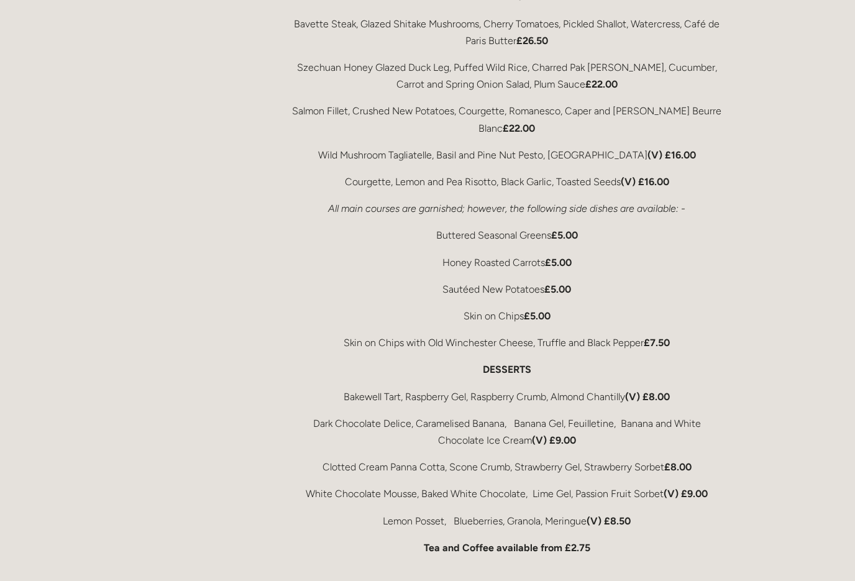
scroll to position [2301, 0]
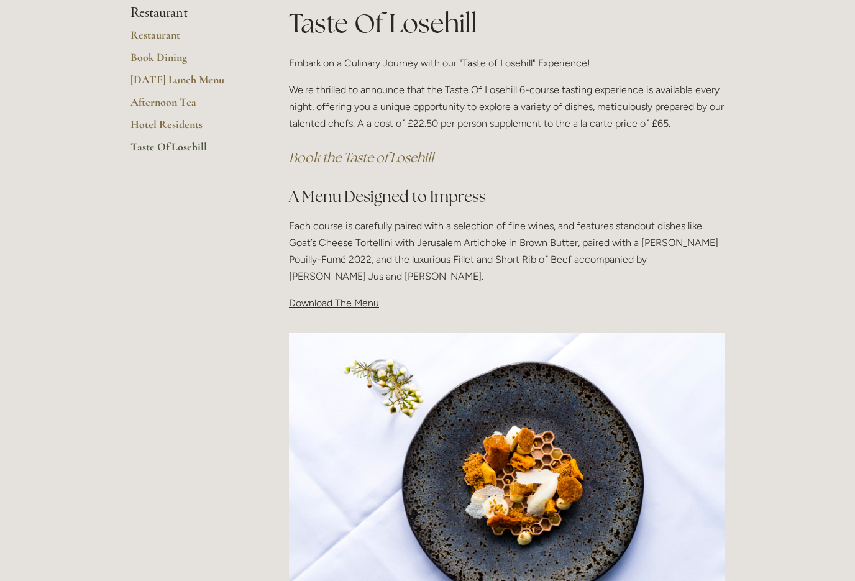
scroll to position [234, 0]
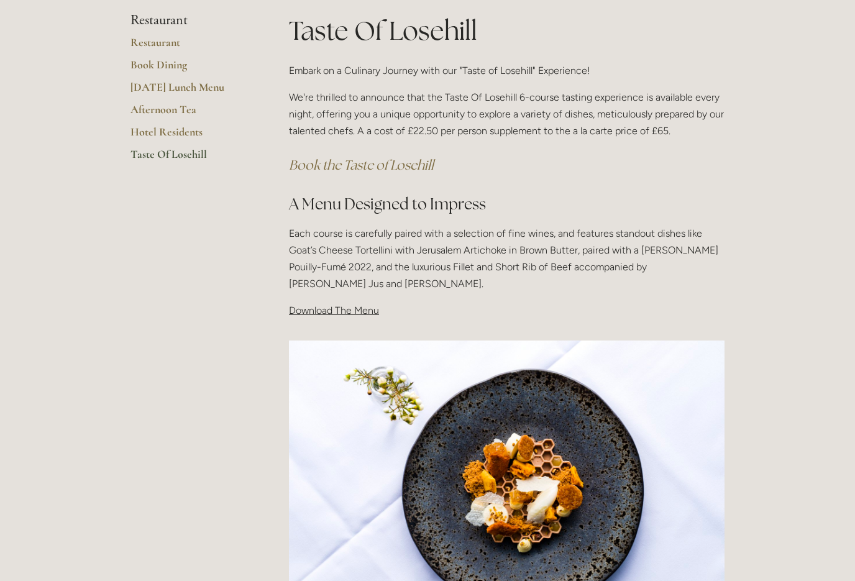
click at [299, 316] on p "Download The Menu" at bounding box center [507, 310] width 436 height 17
click at [316, 314] on span "Download The Menu" at bounding box center [334, 310] width 90 height 12
click at [311, 315] on p "Download The Menu" at bounding box center [507, 310] width 436 height 17
click at [316, 319] on div "Taste Of Losehill Embark on a Culinary Journey with our "Taste of Losehill" Exp…" at bounding box center [506, 171] width 457 height 318
click at [314, 316] on p "Download The Menu" at bounding box center [507, 310] width 436 height 17
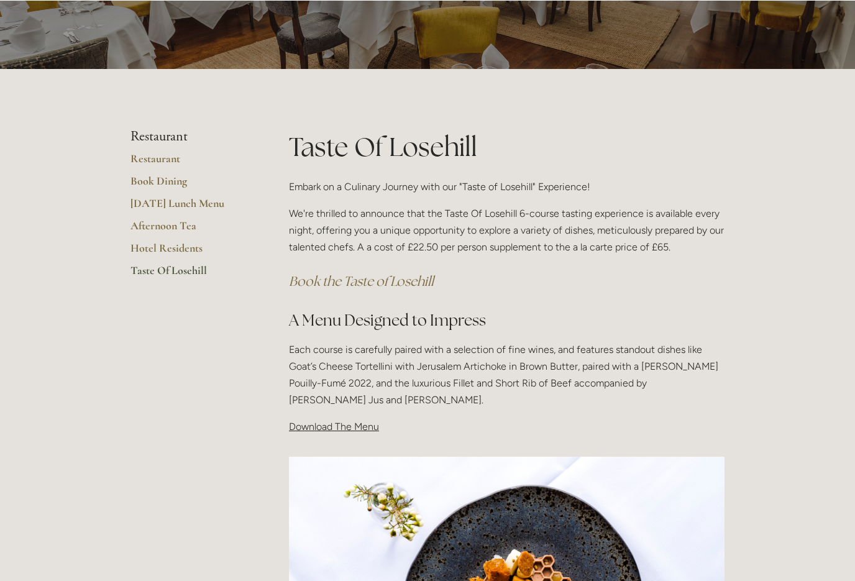
scroll to position [0, 0]
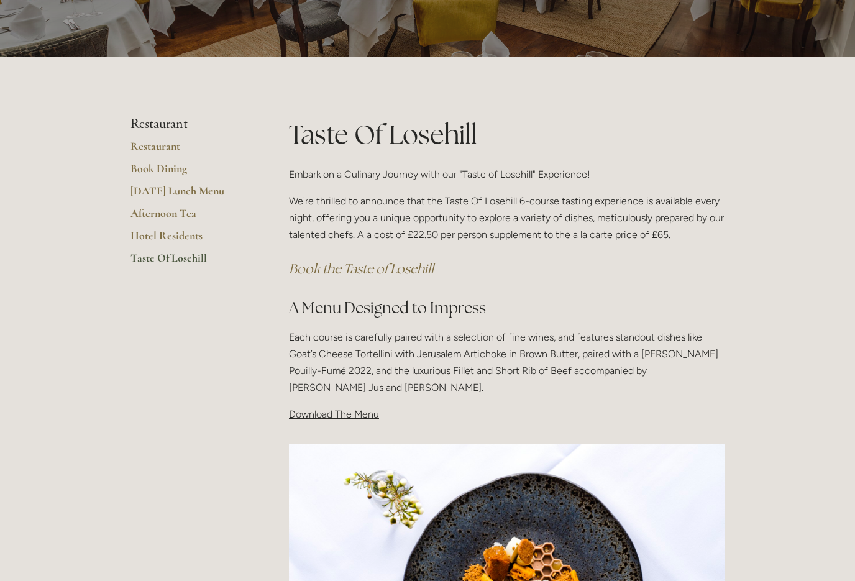
scroll to position [130, 0]
click at [318, 421] on div "Taste Of Losehill Embark on a Culinary Journey with our "Taste of Losehill" Exp…" at bounding box center [506, 275] width 457 height 318
click at [318, 413] on span "Download The Menu" at bounding box center [334, 414] width 90 height 12
click at [313, 409] on span "Download The Menu" at bounding box center [334, 414] width 90 height 12
click at [365, 505] on img at bounding box center [507, 589] width 436 height 291
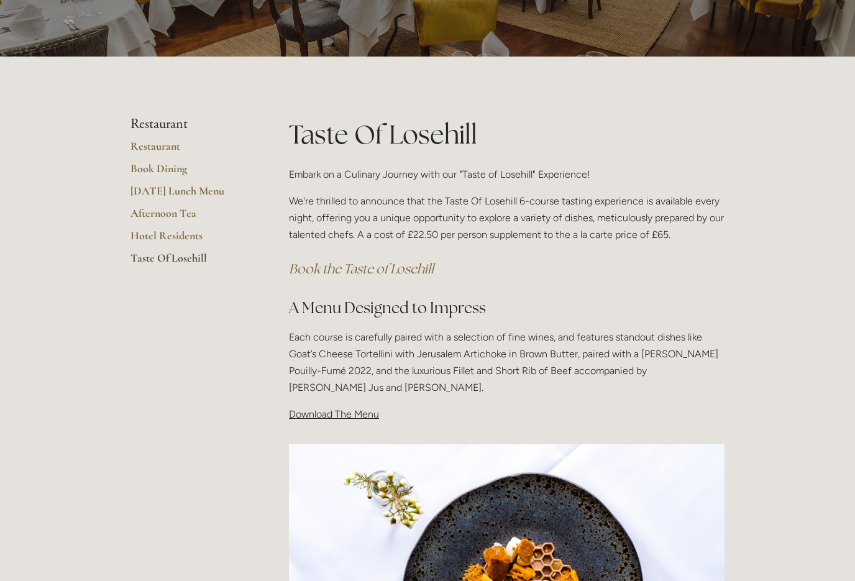
click at [395, 533] on img at bounding box center [507, 589] width 436 height 291
click at [326, 416] on span "Download The Menu" at bounding box center [334, 414] width 90 height 12
click at [334, 429] on div "Taste Of Losehill Embark on a Culinary Journey with our "Taste of Losehill" Exp…" at bounding box center [506, 275] width 457 height 318
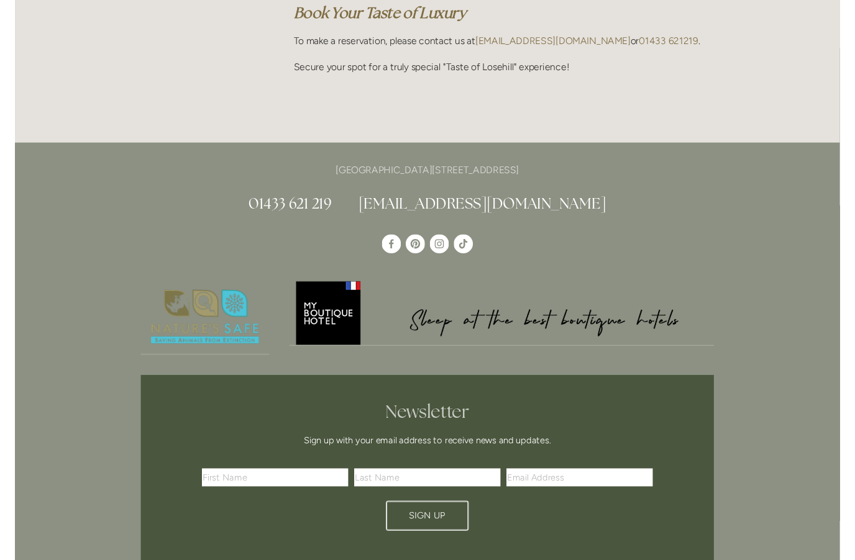
scroll to position [933, 0]
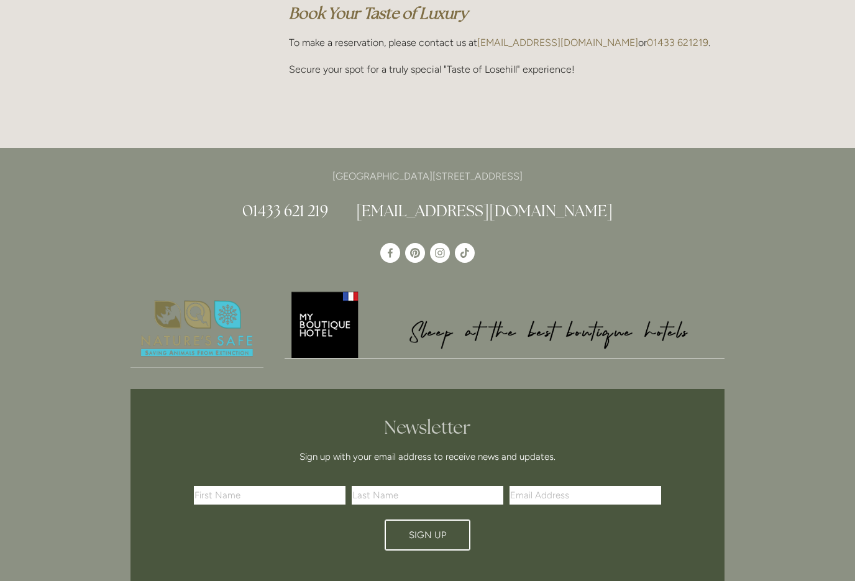
click at [323, 332] on img at bounding box center [505, 324] width 441 height 69
